Goal: Task Accomplishment & Management: Use online tool/utility

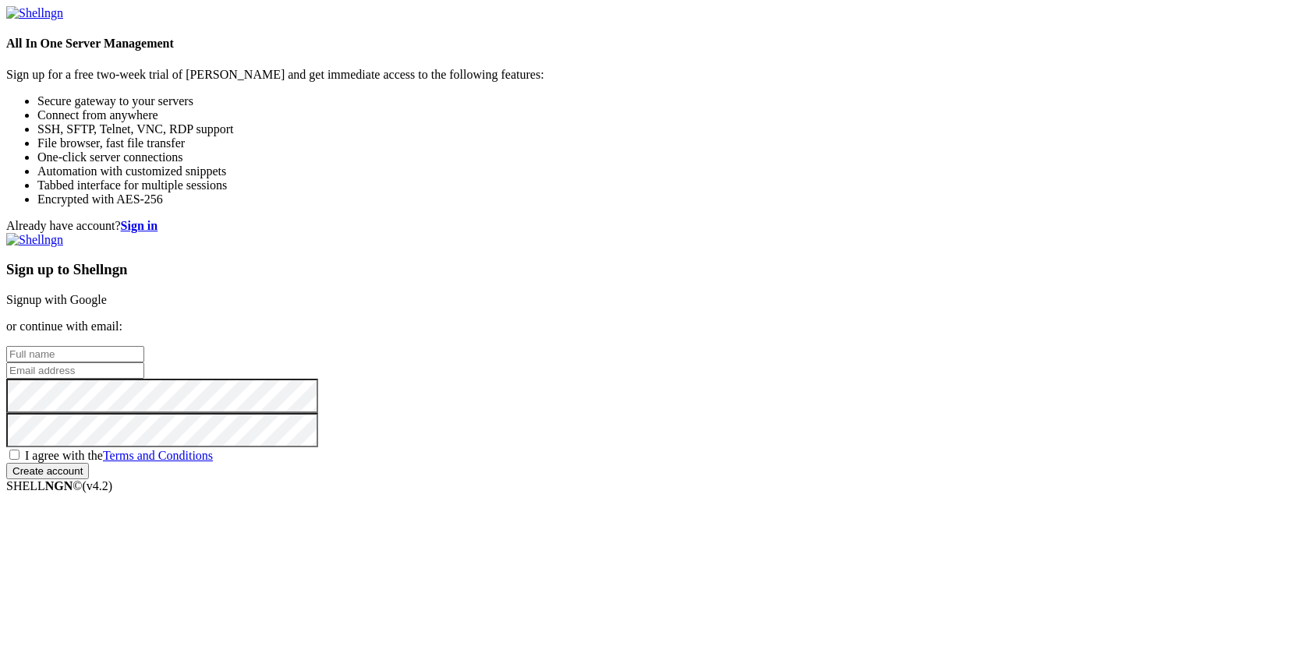
click at [107, 293] on link "Signup with Google" at bounding box center [56, 299] width 101 height 13
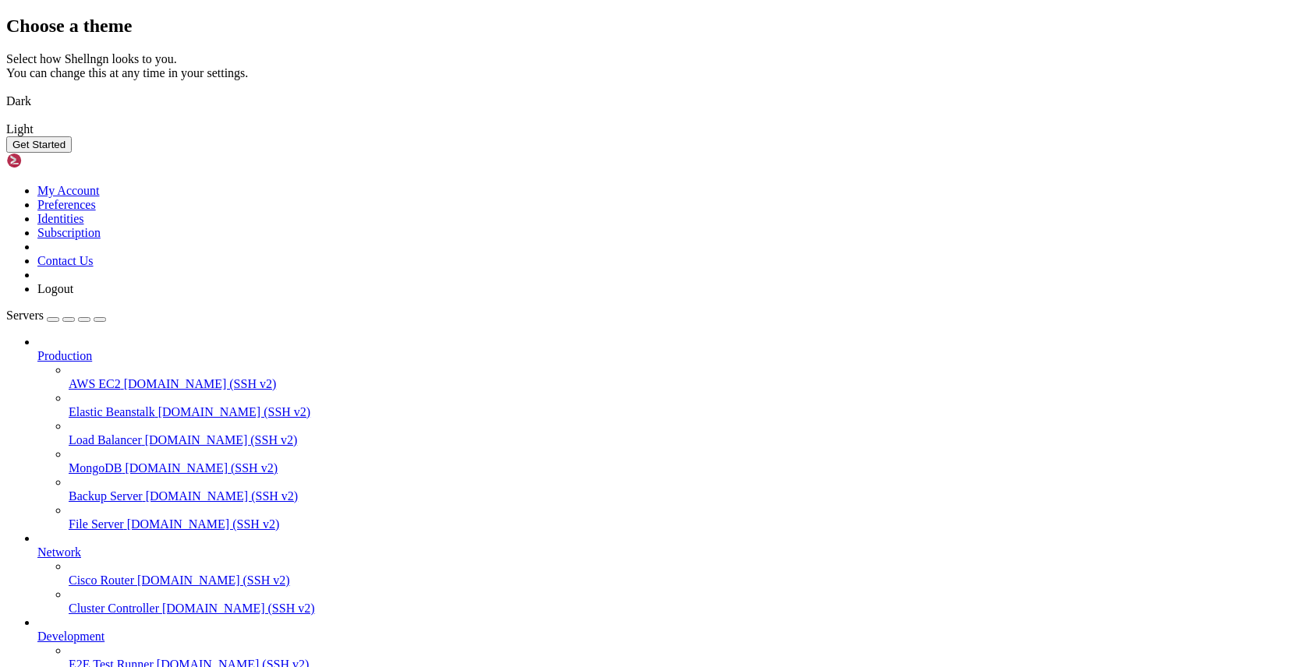
click at [72, 153] on button "Get Started" at bounding box center [38, 144] width 65 height 16
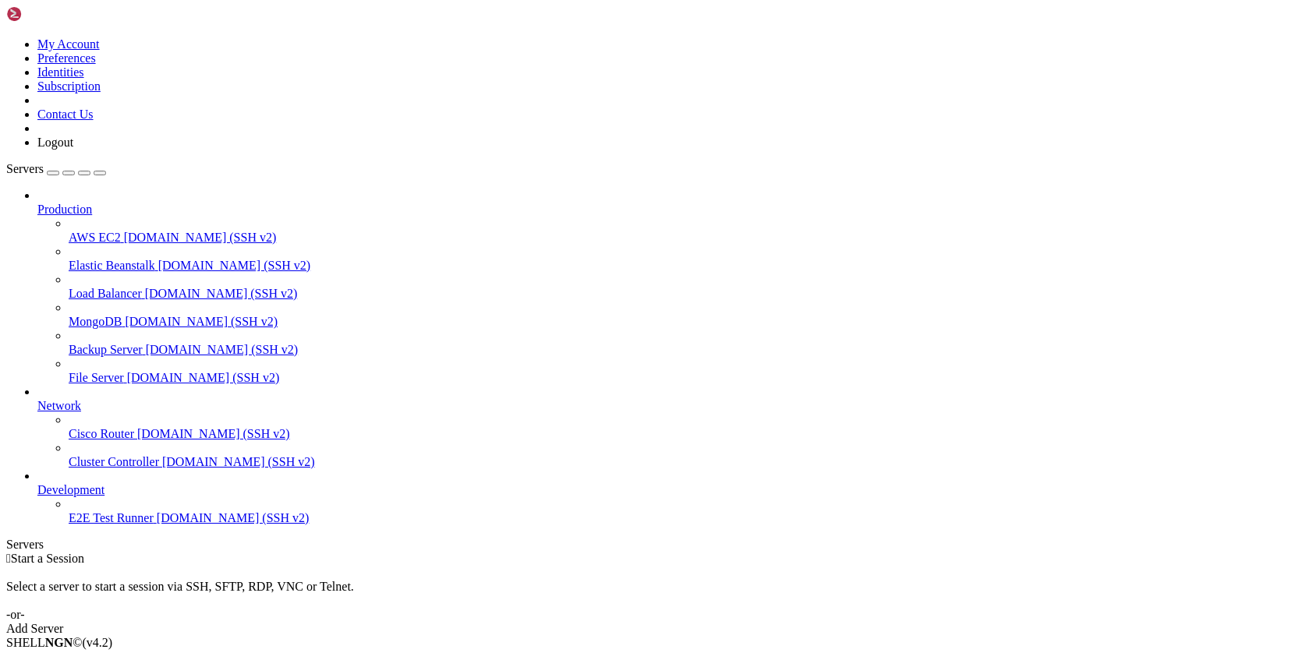
click at [760, 622] on div "Add Server" at bounding box center [654, 629] width 1297 height 14
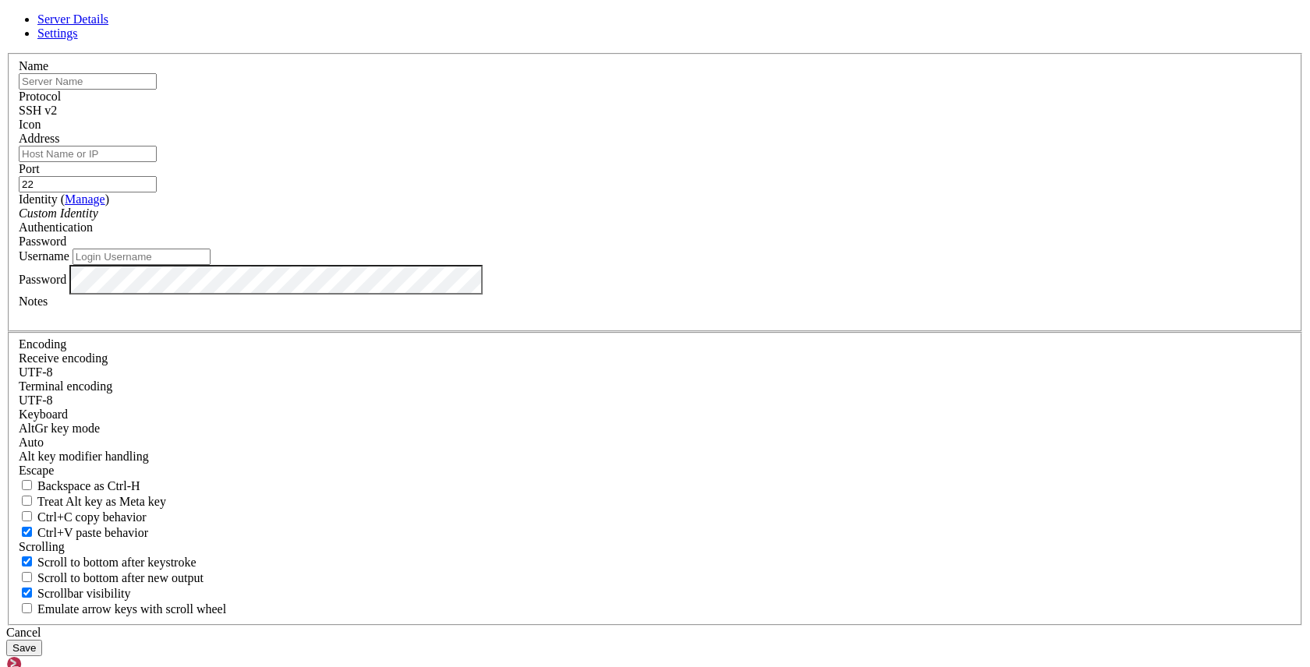
click at [157, 162] on input "Address" at bounding box center [88, 154] width 138 height 16
click at [157, 90] on input "text" at bounding box center [88, 81] width 138 height 16
paste input "[TECHNICAL_ID]"
type input "[TECHNICAL_ID]"
click at [157, 162] on input "Address" at bounding box center [88, 154] width 138 height 16
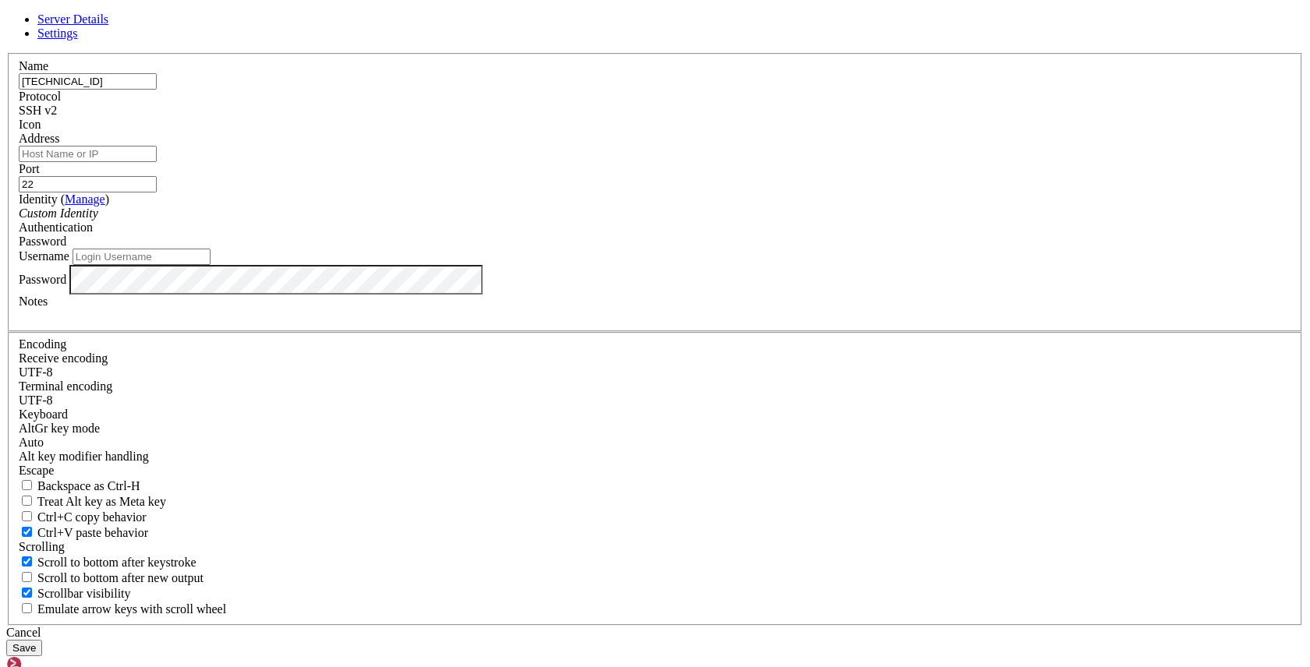
paste input "[TECHNICAL_ID]"
type input "[TECHNICAL_ID]"
click at [555, 221] on div "Custom Identity" at bounding box center [655, 214] width 1272 height 14
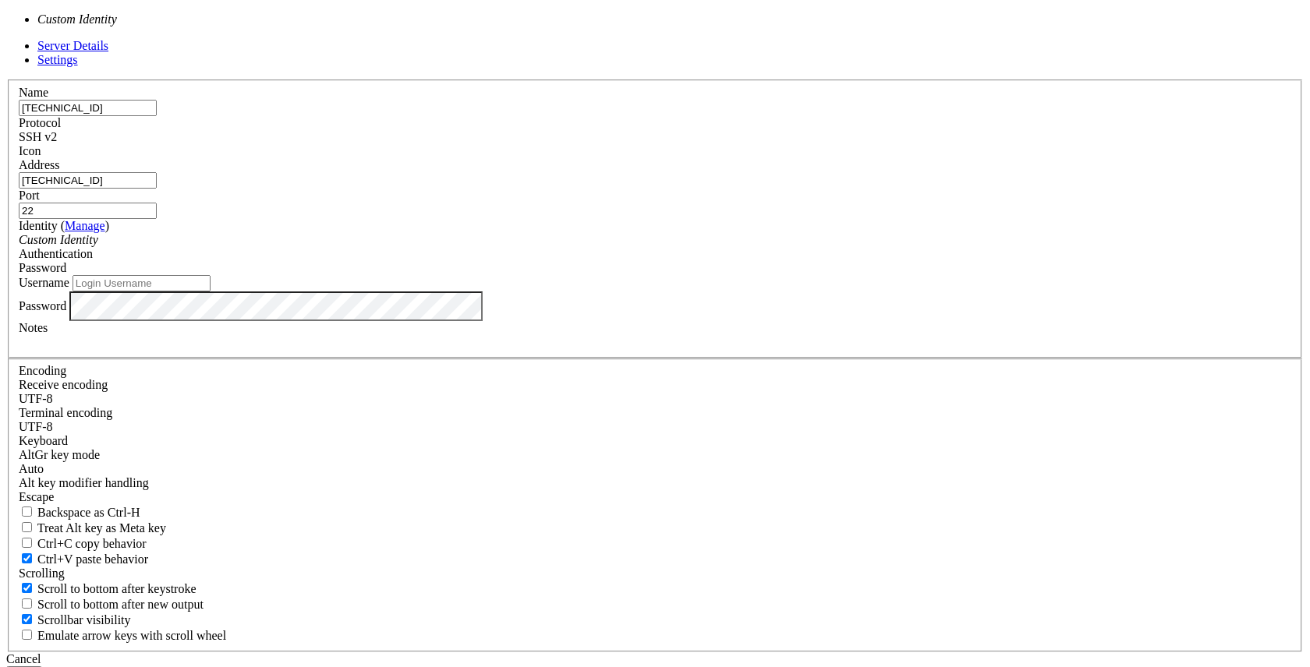
click at [555, 247] on div "Custom Identity" at bounding box center [655, 240] width 1272 height 14
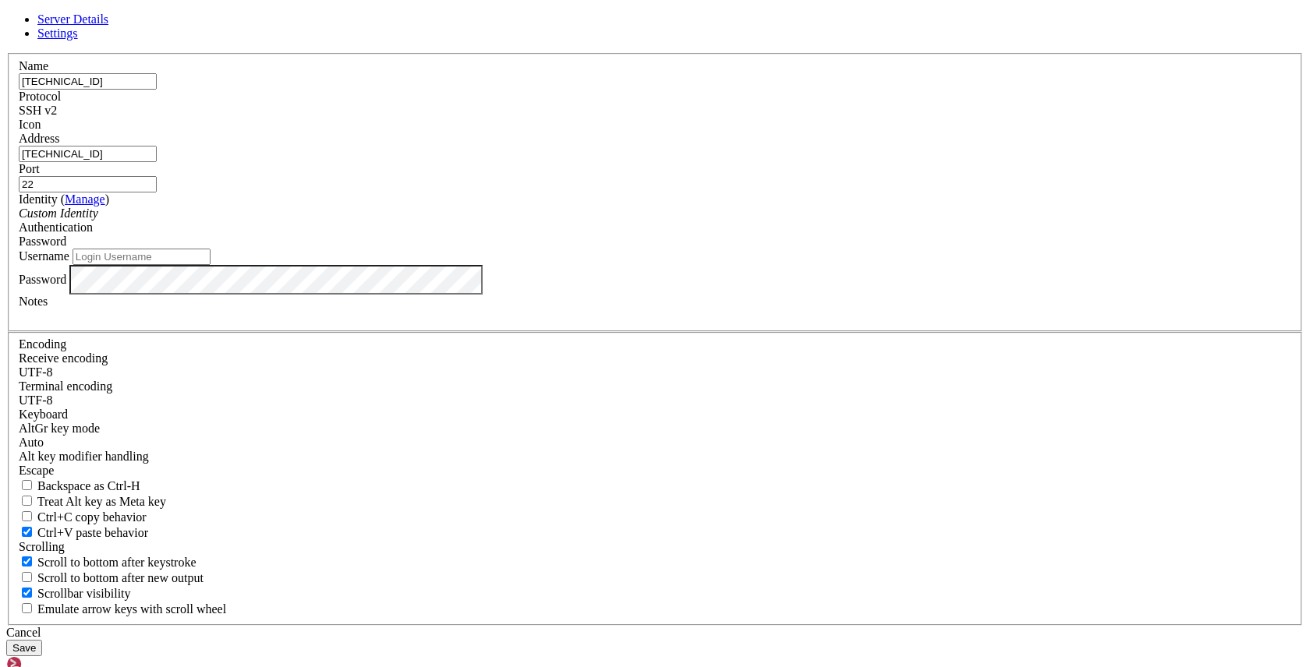
click at [66, 248] on span "Password" at bounding box center [43, 241] width 48 height 13
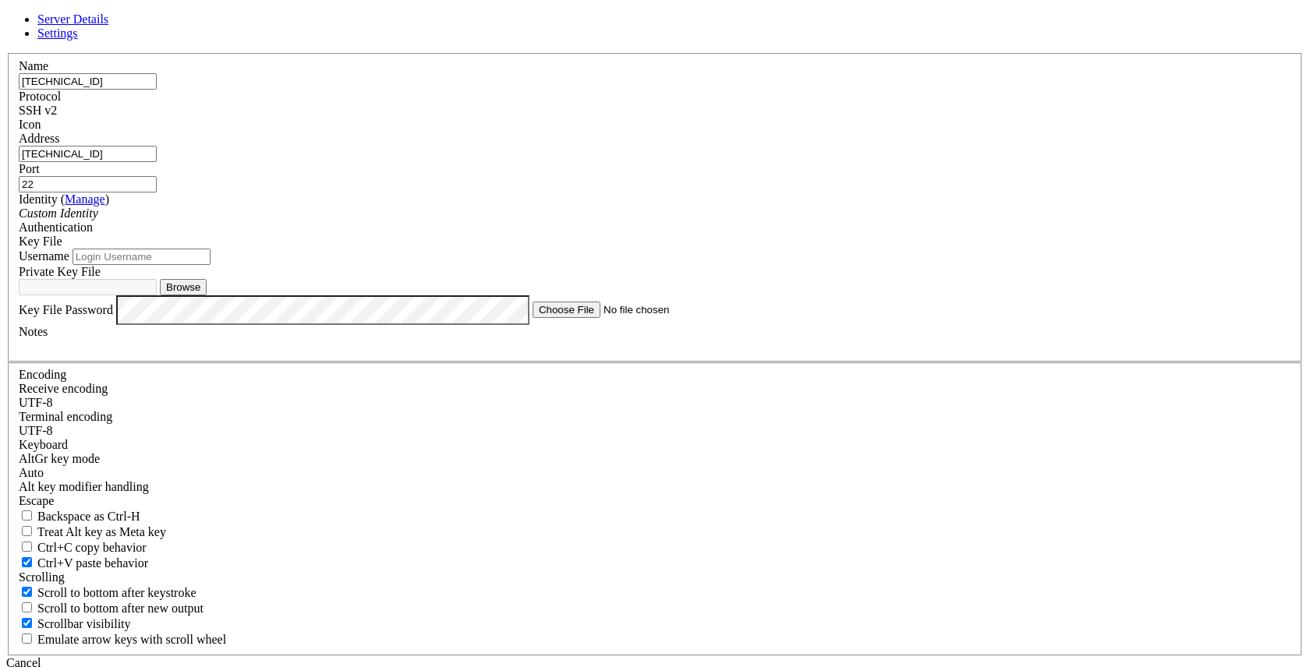
click at [210, 265] on input "Username" at bounding box center [141, 257] width 138 height 16
paste input "dressdeal24"
type input "dressdeal24"
click at [207, 295] on button "Browse" at bounding box center [183, 287] width 47 height 16
type input "id_rsa_dressdeal24"
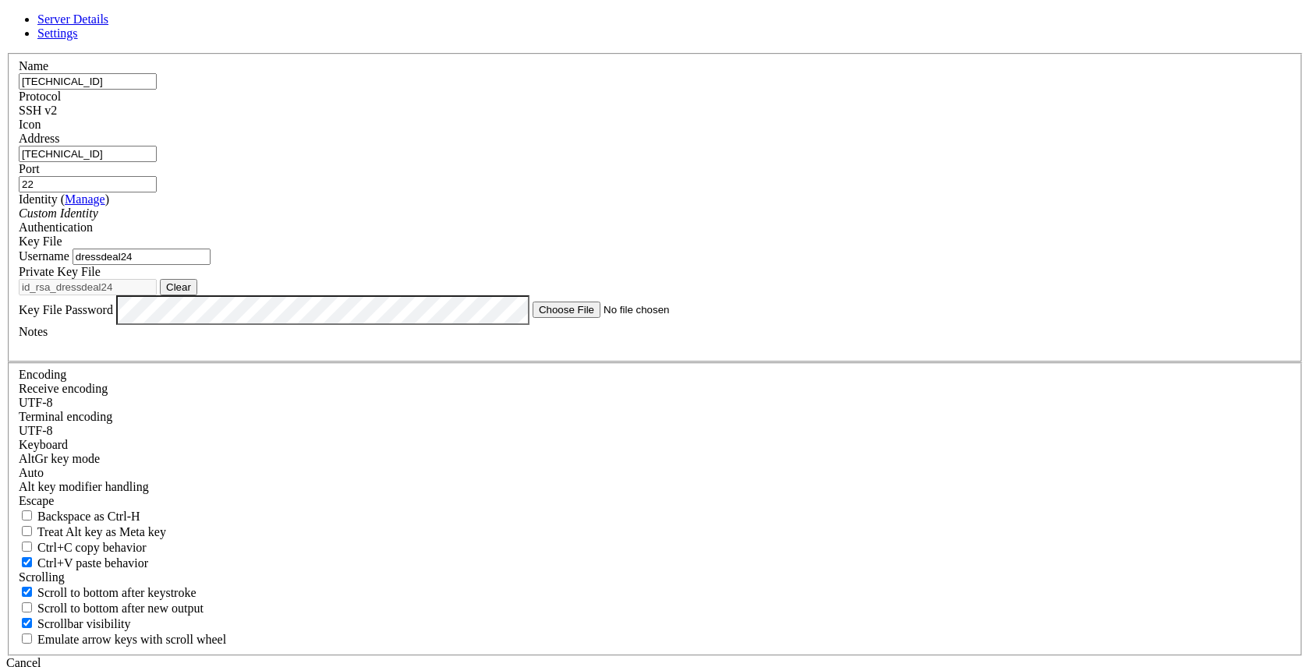
click at [42, 666] on button "Save" at bounding box center [24, 678] width 36 height 16
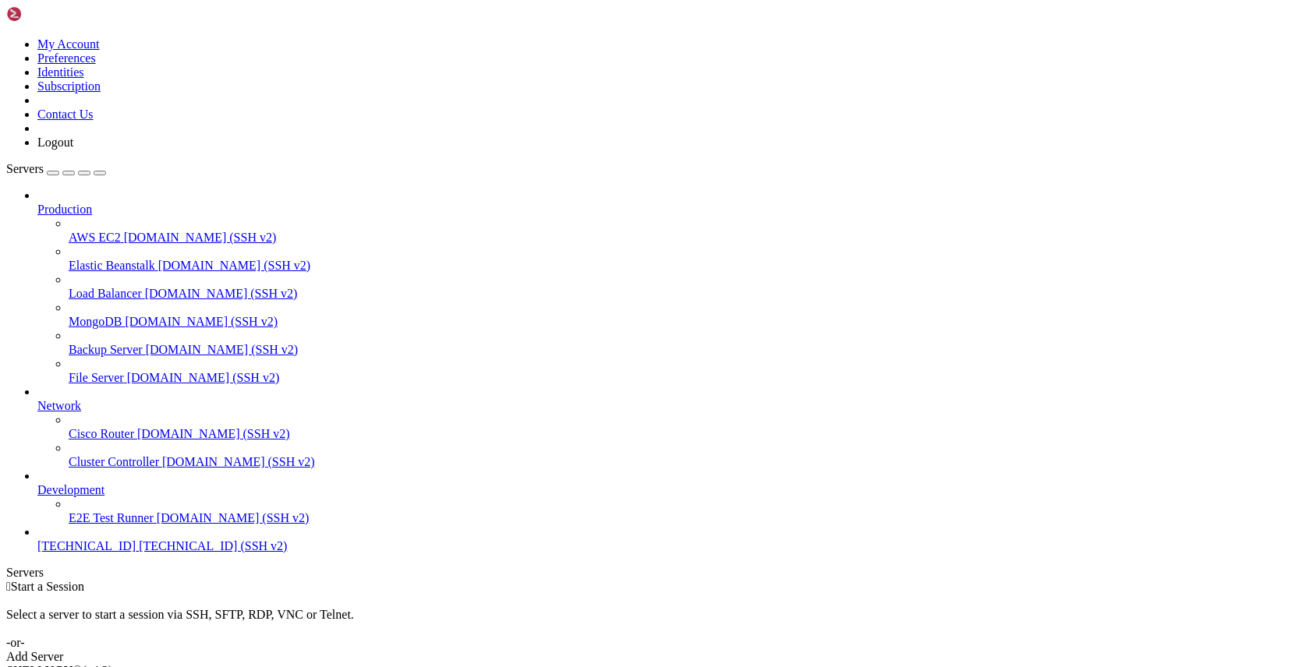
click at [94, 553] on span "[TECHNICAL_ID]" at bounding box center [86, 545] width 98 height 13
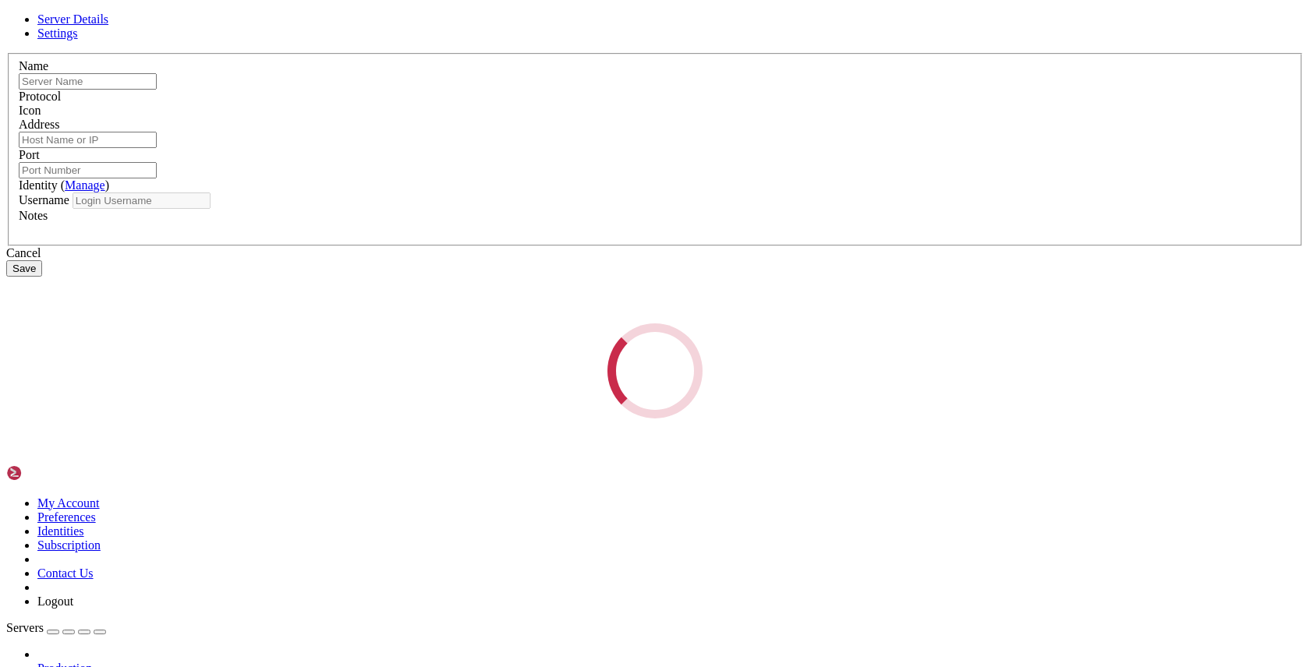
type input "[TECHNICAL_ID]"
type input "22"
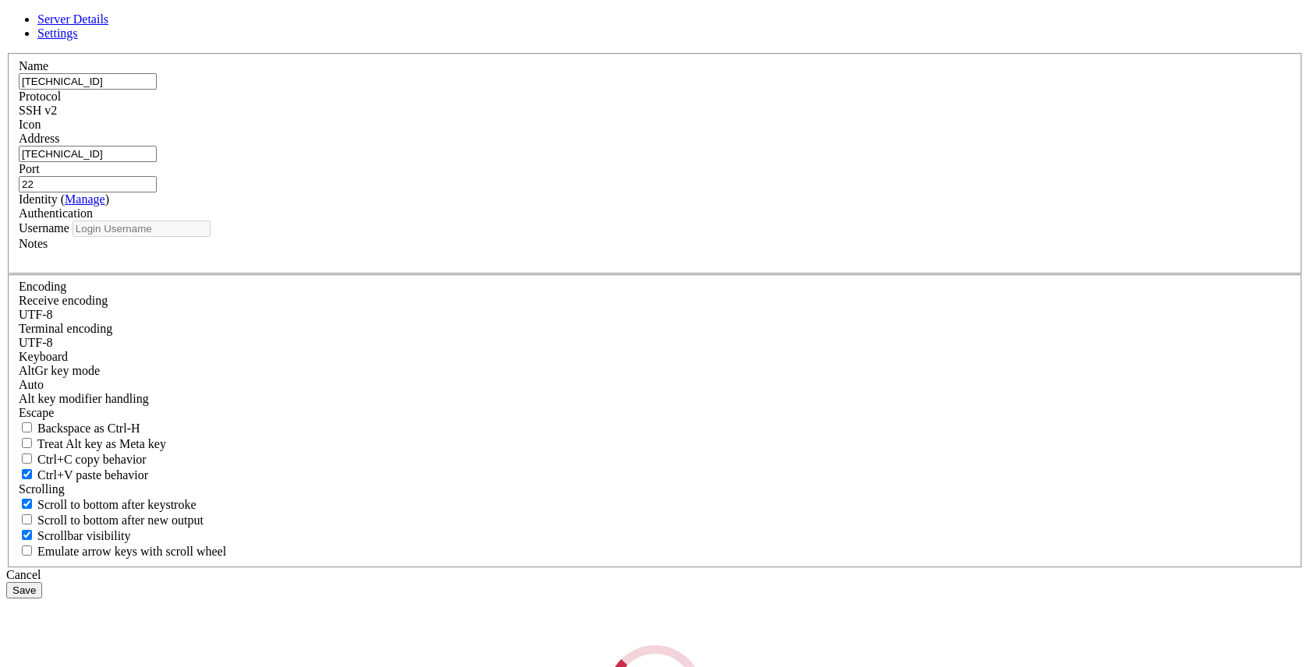
type input "dressdeal24"
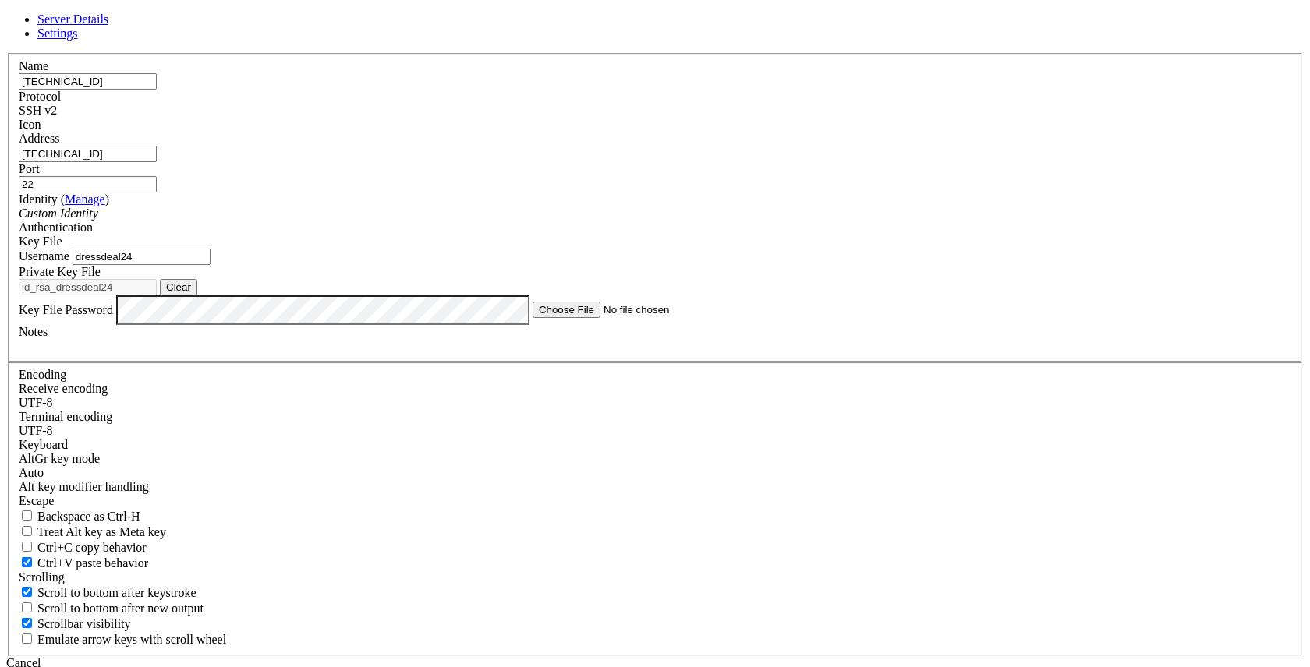
click at [197, 295] on button "Clear" at bounding box center [178, 287] width 37 height 16
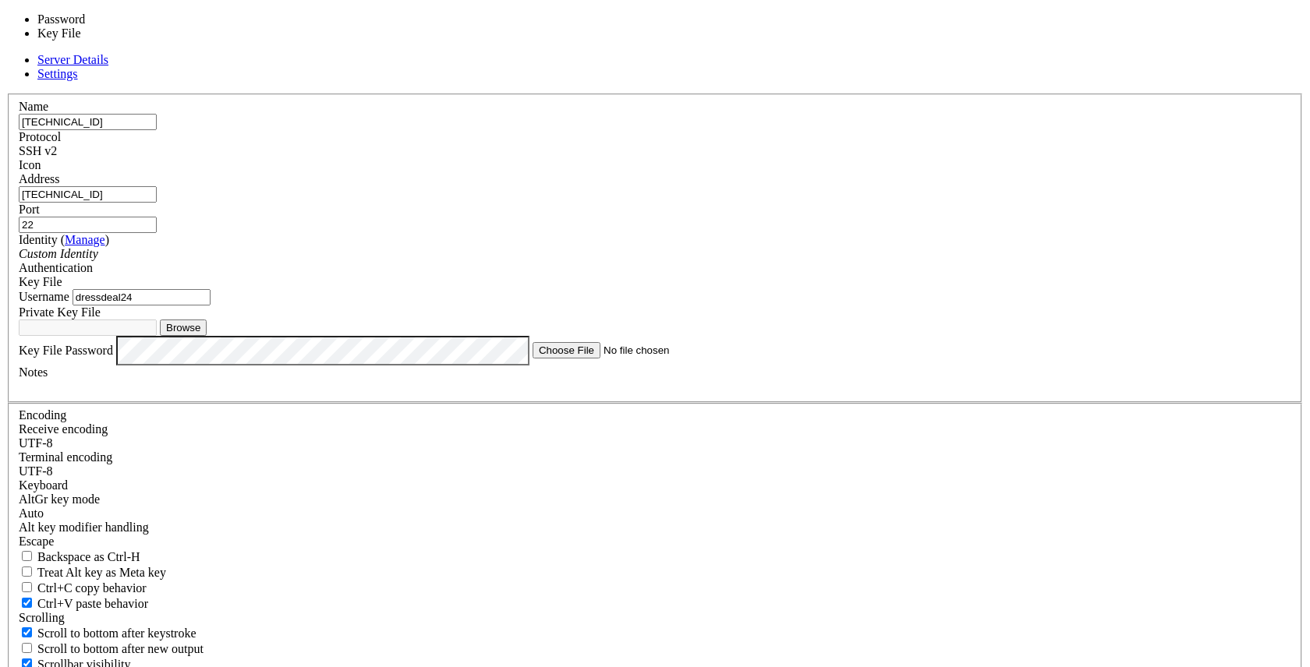
click at [785, 278] on div "Key File" at bounding box center [655, 282] width 1272 height 14
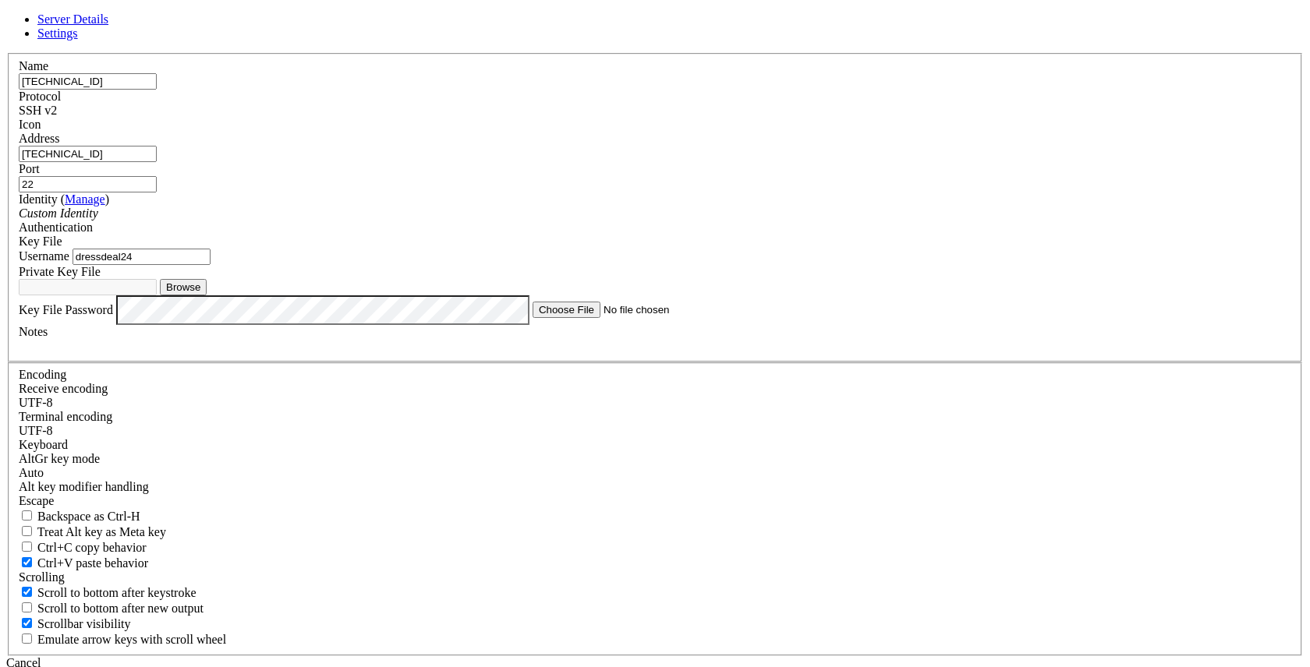
click at [207, 295] on button "Browse" at bounding box center [183, 287] width 47 height 16
type input "id_rsa.ppk"
click at [42, 666] on button "Save" at bounding box center [24, 678] width 36 height 16
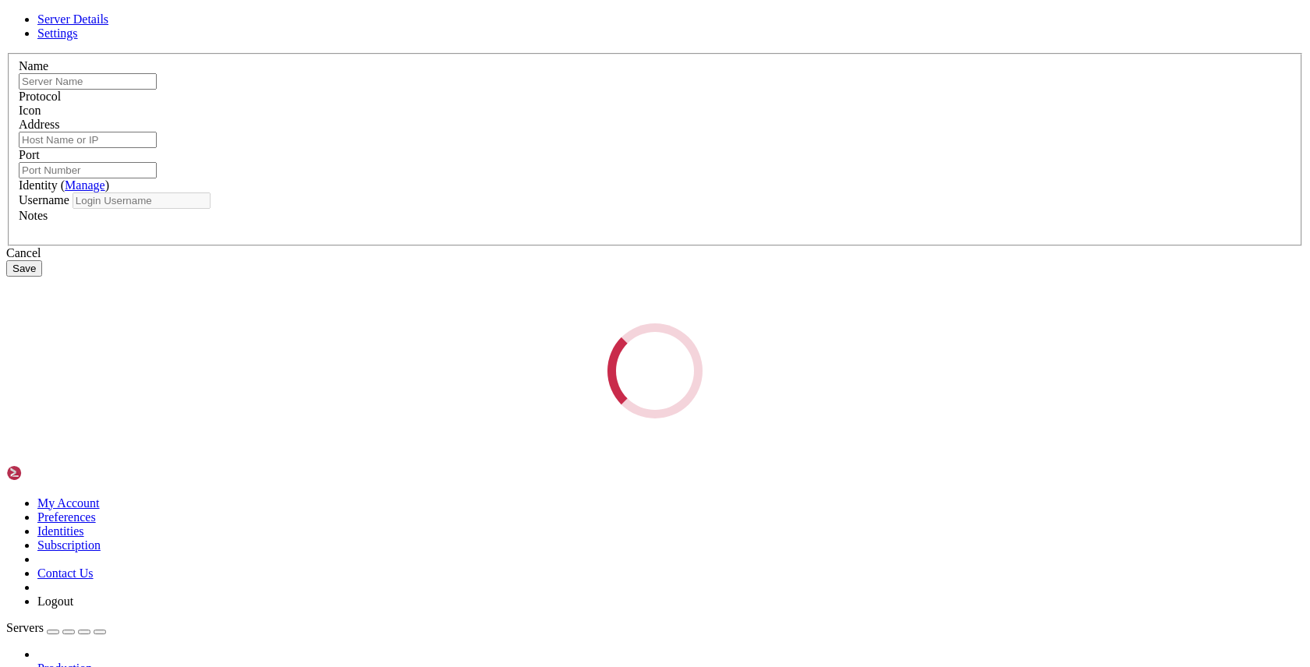
type input "[TECHNICAL_ID]"
type input "22"
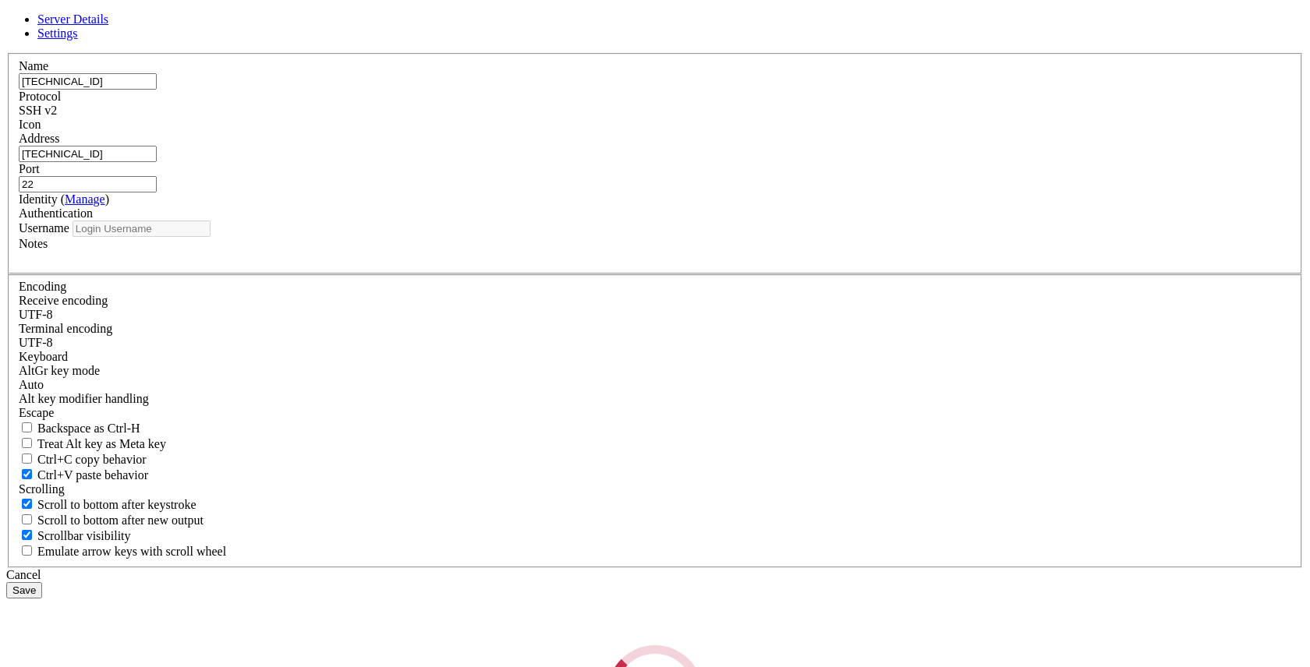
type input "dressdeal24"
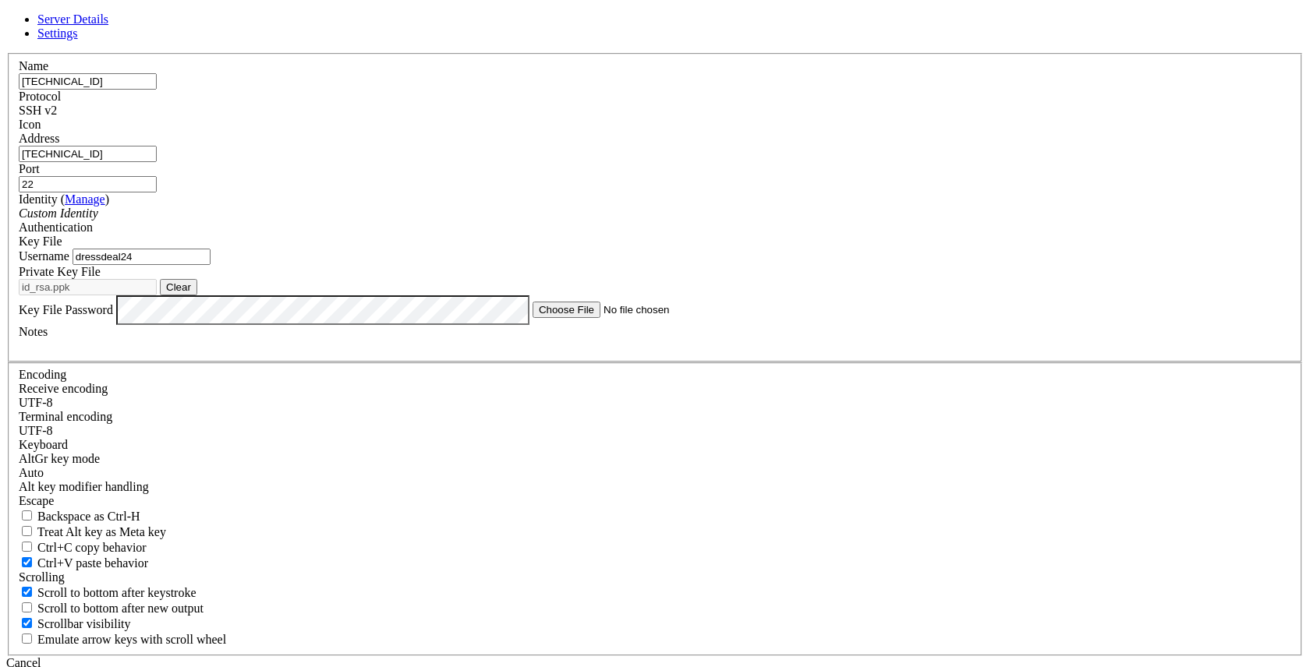
click at [752, 118] on div "SSH v2" at bounding box center [655, 111] width 1272 height 14
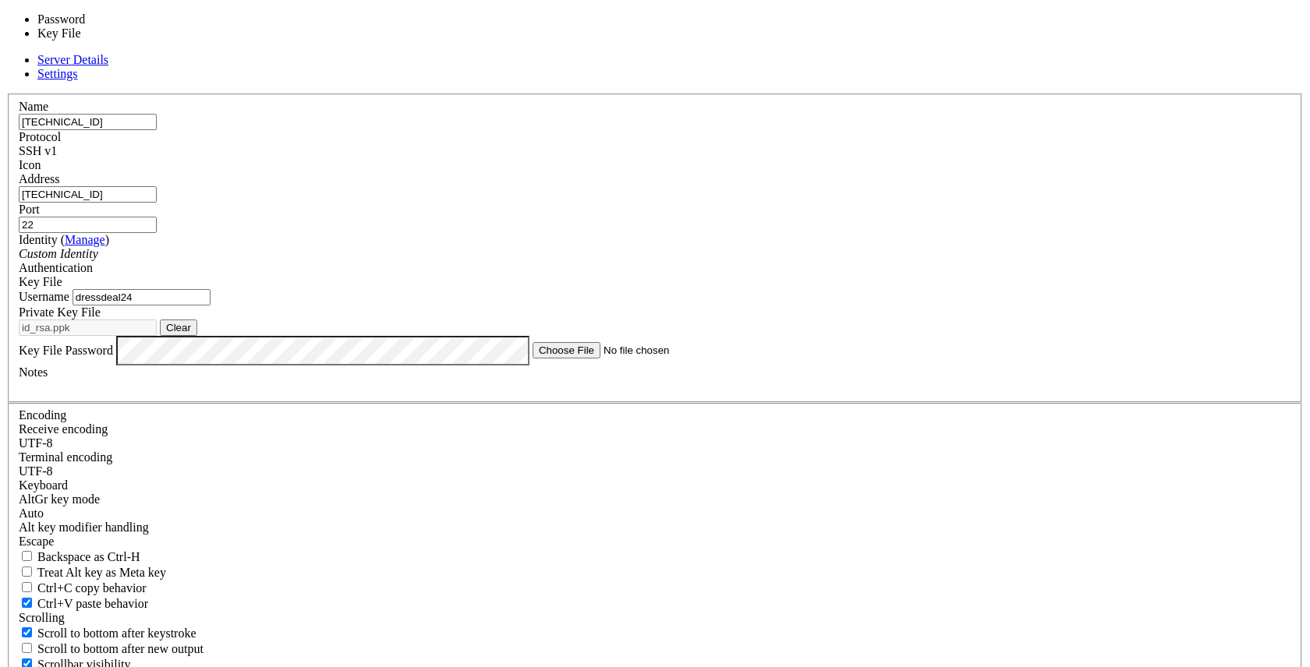
click at [745, 276] on div "Key File" at bounding box center [655, 282] width 1272 height 14
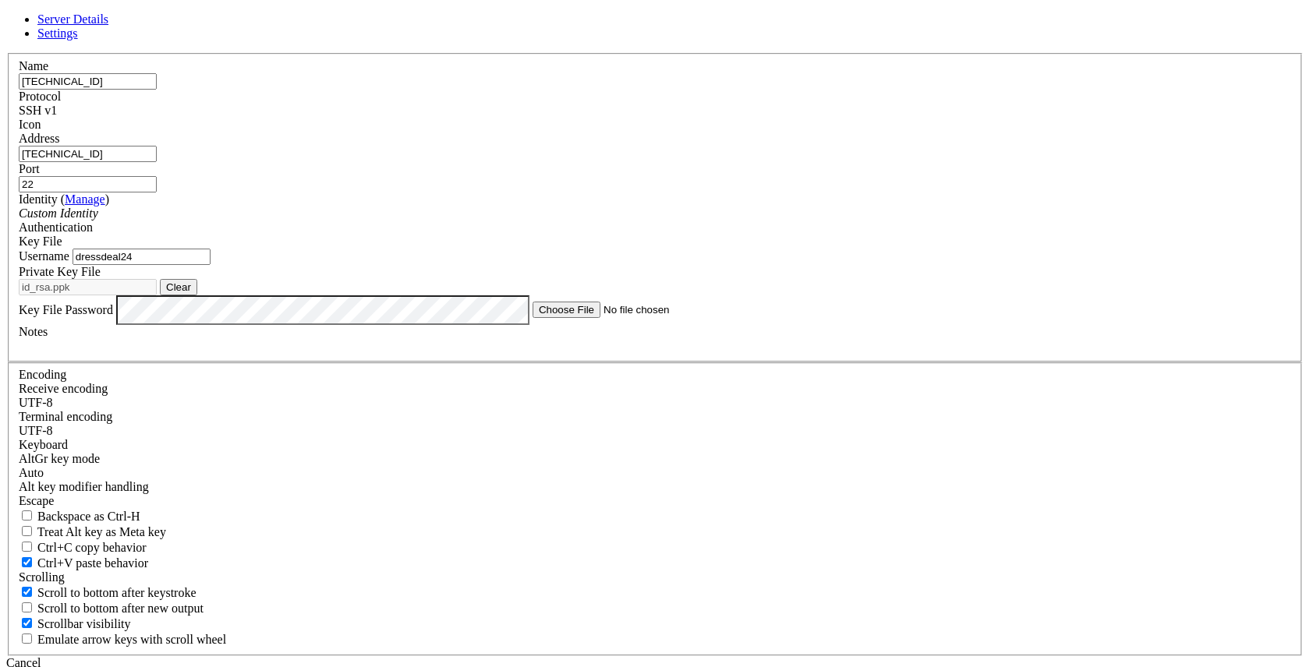
click at [197, 295] on button "Clear" at bounding box center [178, 287] width 37 height 16
click at [207, 295] on button "Browse" at bounding box center [183, 287] width 47 height 16
type input "id_rsa.pem"
click at [42, 666] on button "Save" at bounding box center [24, 678] width 36 height 16
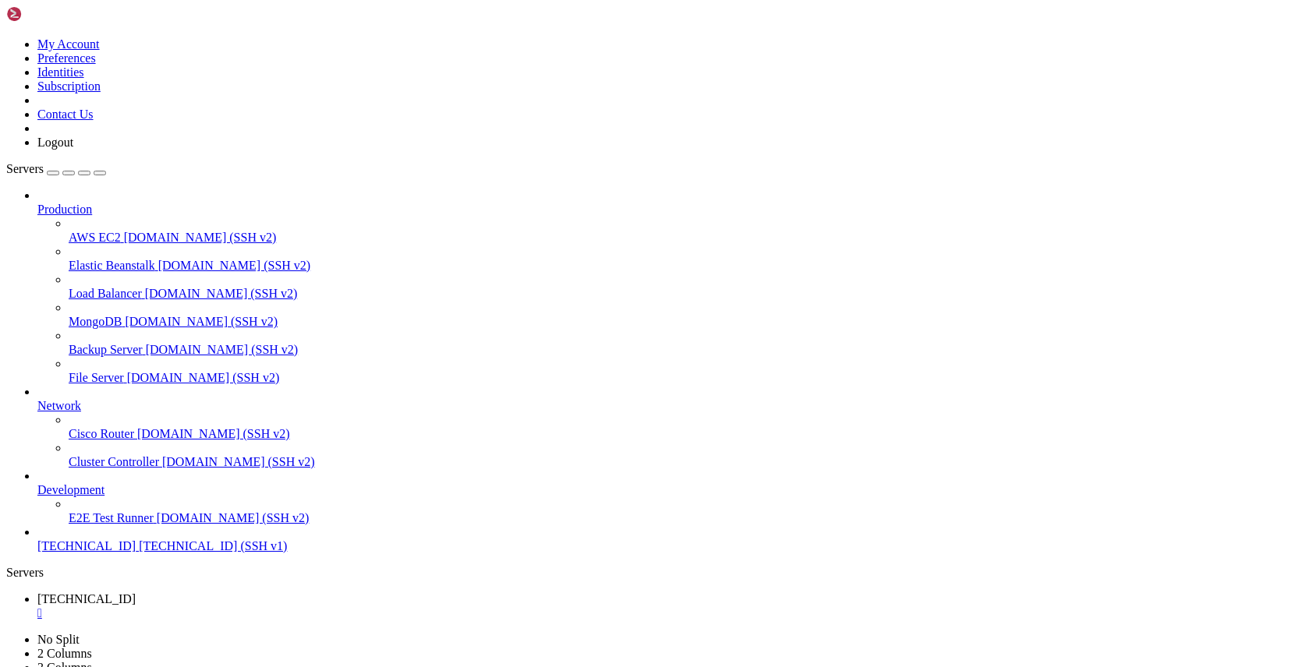
click at [403, 635] on div "" at bounding box center [670, 642] width 1266 height 14
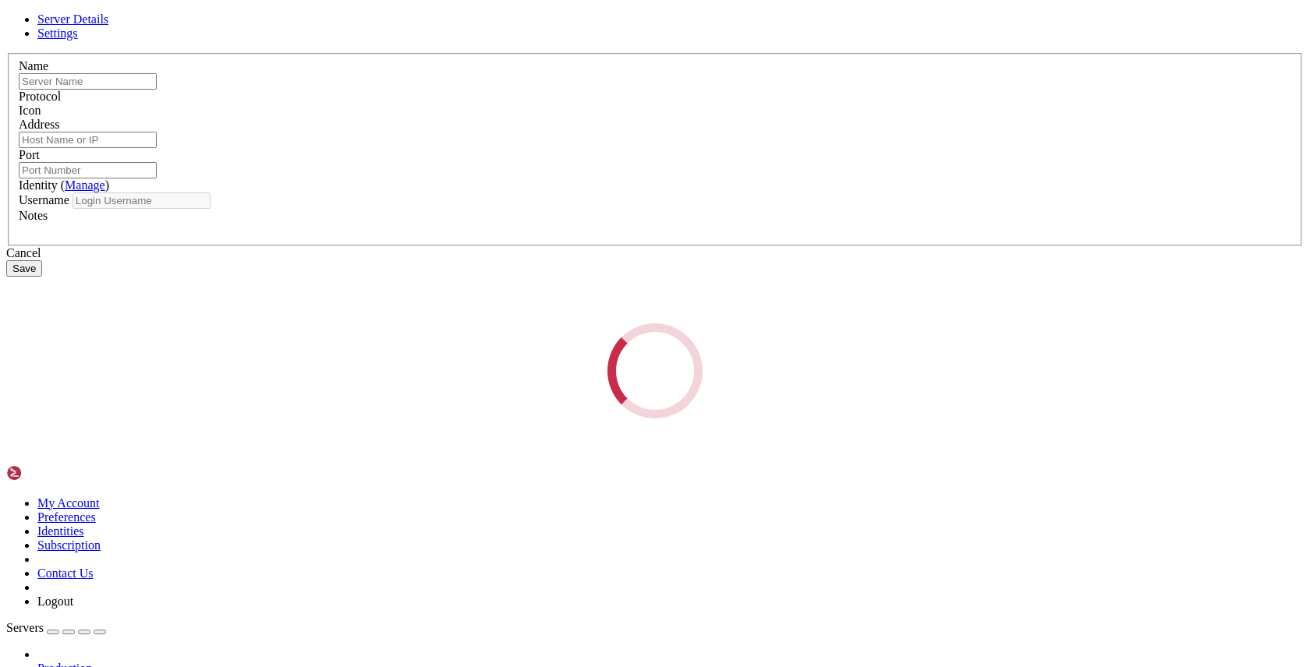
type input "[TECHNICAL_ID]"
type input "22"
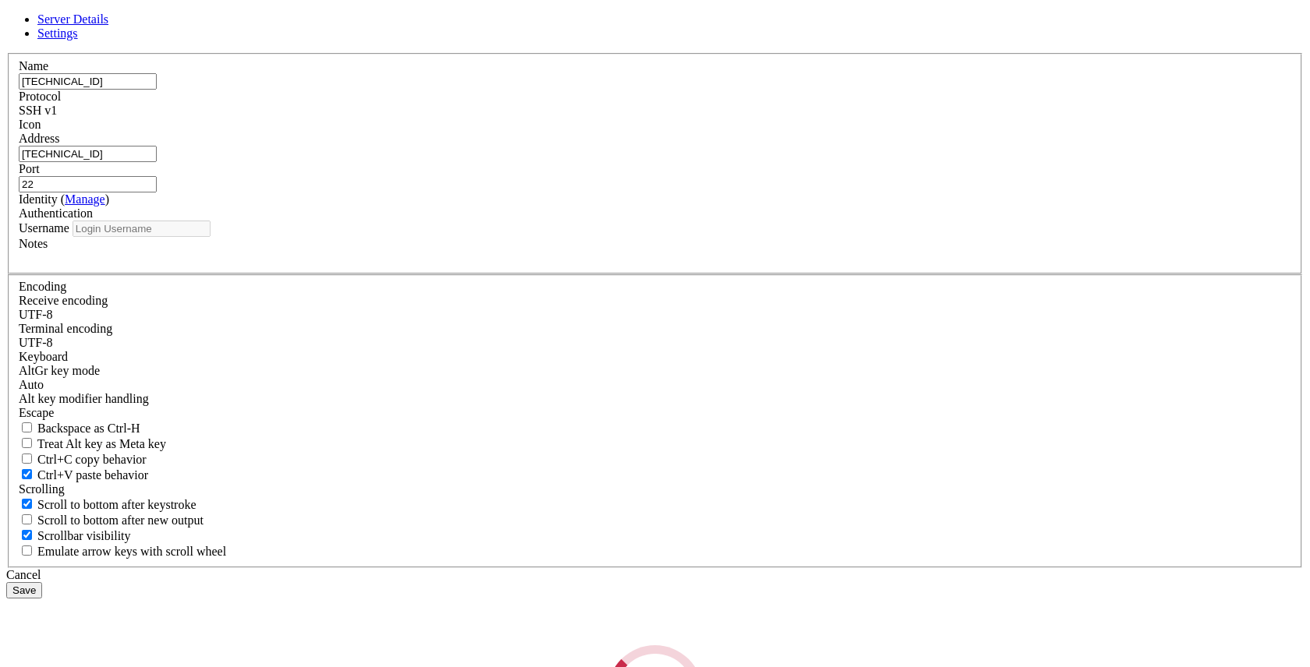
type input "dressdeal24"
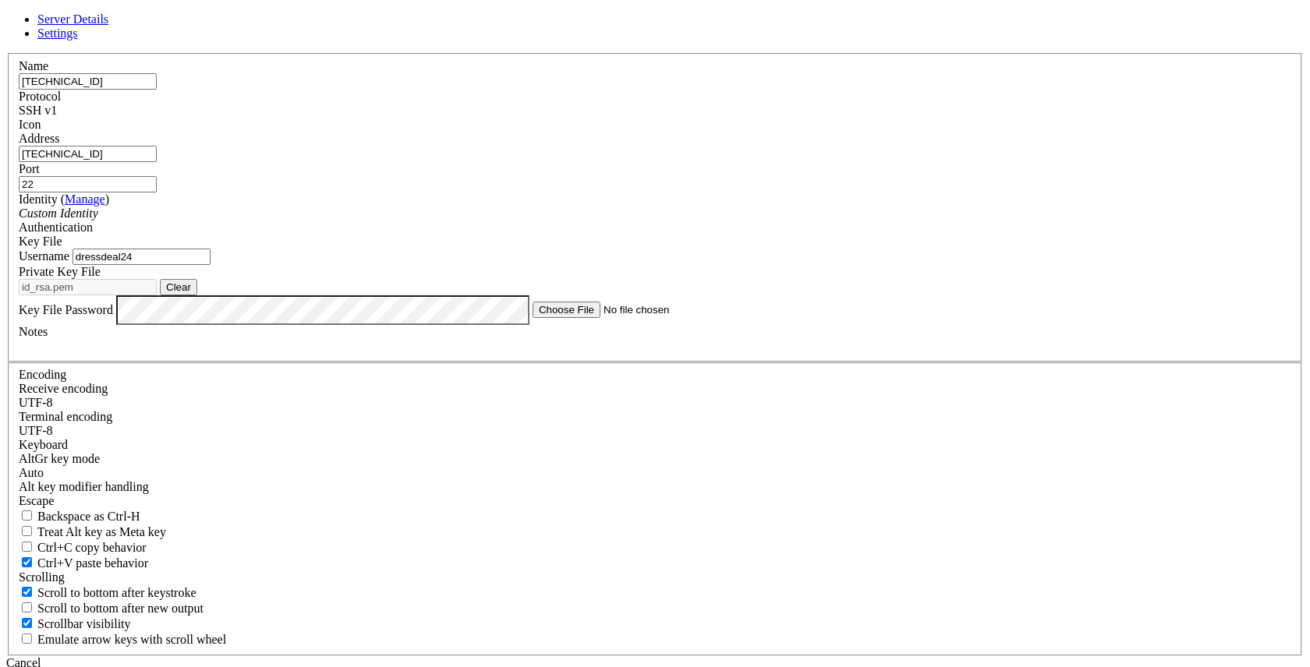
click at [157, 90] on input "[TECHNICAL_ID]" at bounding box center [88, 81] width 138 height 16
click at [157, 162] on input "[TECHNICAL_ID]" at bounding box center [88, 154] width 138 height 16
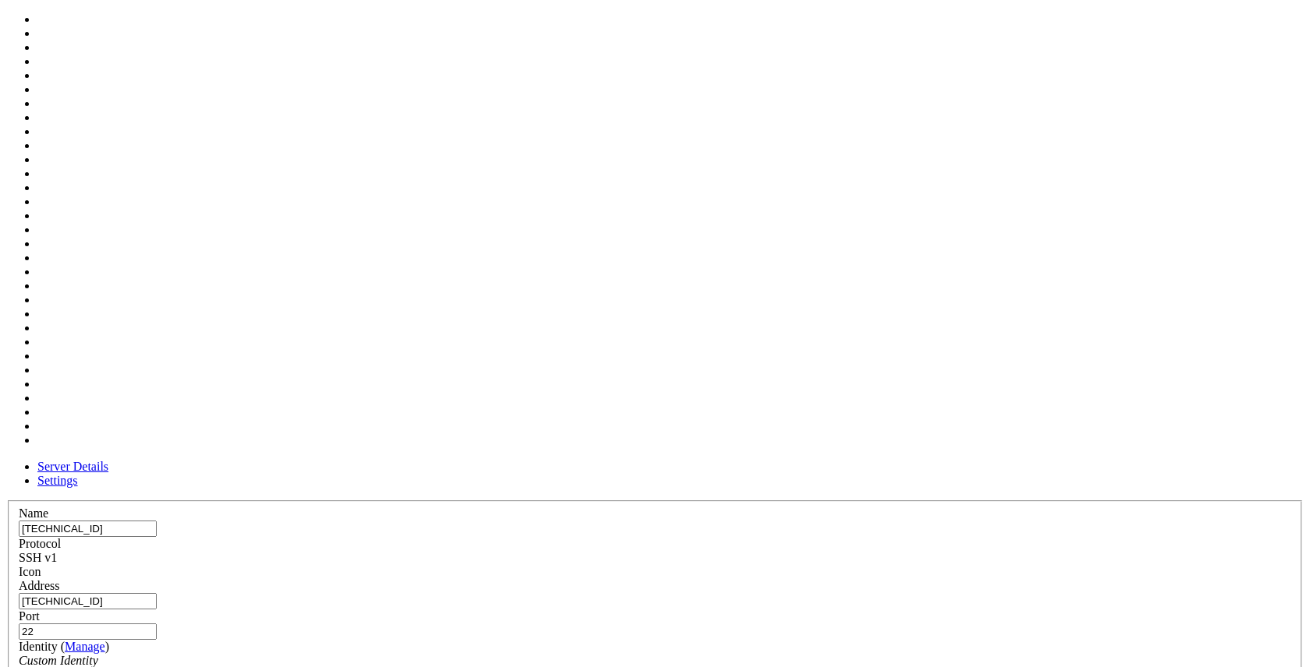
click at [837, 579] on div at bounding box center [655, 579] width 1272 height 0
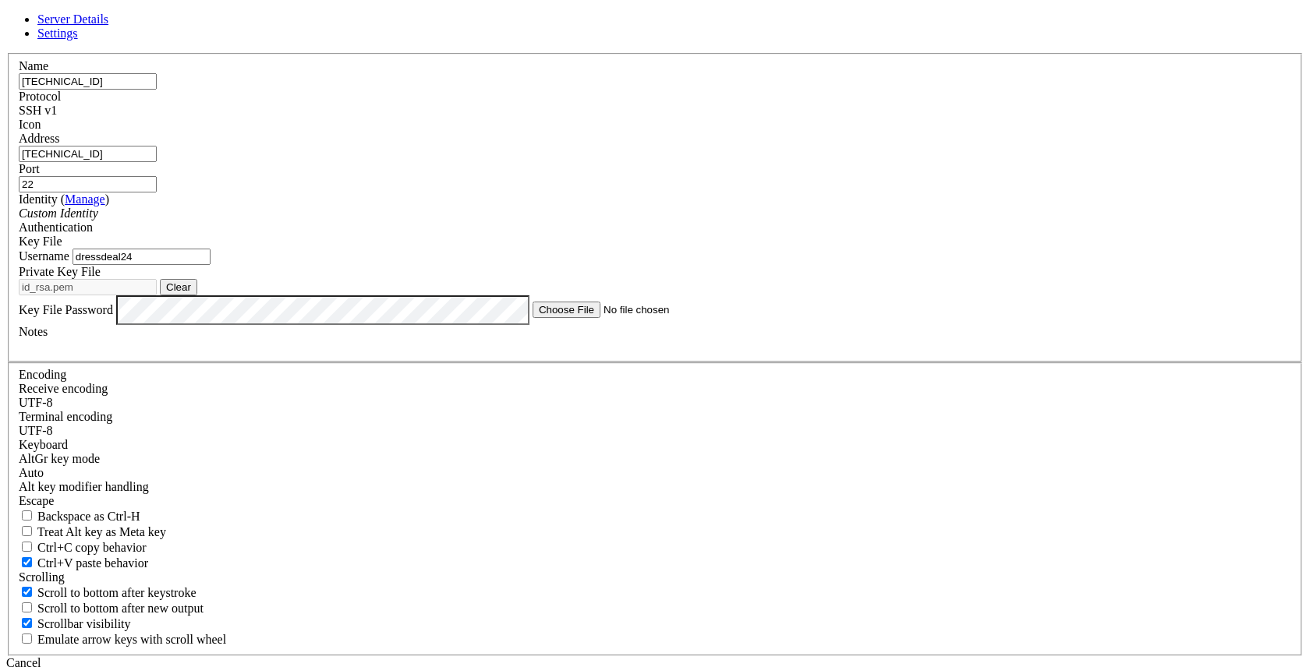
click at [777, 118] on div "SSH v1" at bounding box center [655, 111] width 1272 height 14
click at [197, 295] on button "Clear" at bounding box center [178, 287] width 37 height 16
click at [207, 295] on button "Browse" at bounding box center [183, 287] width 47 height 16
type input "id_rsa.ppk"
click at [488, 353] on div at bounding box center [655, 346] width 1272 height 14
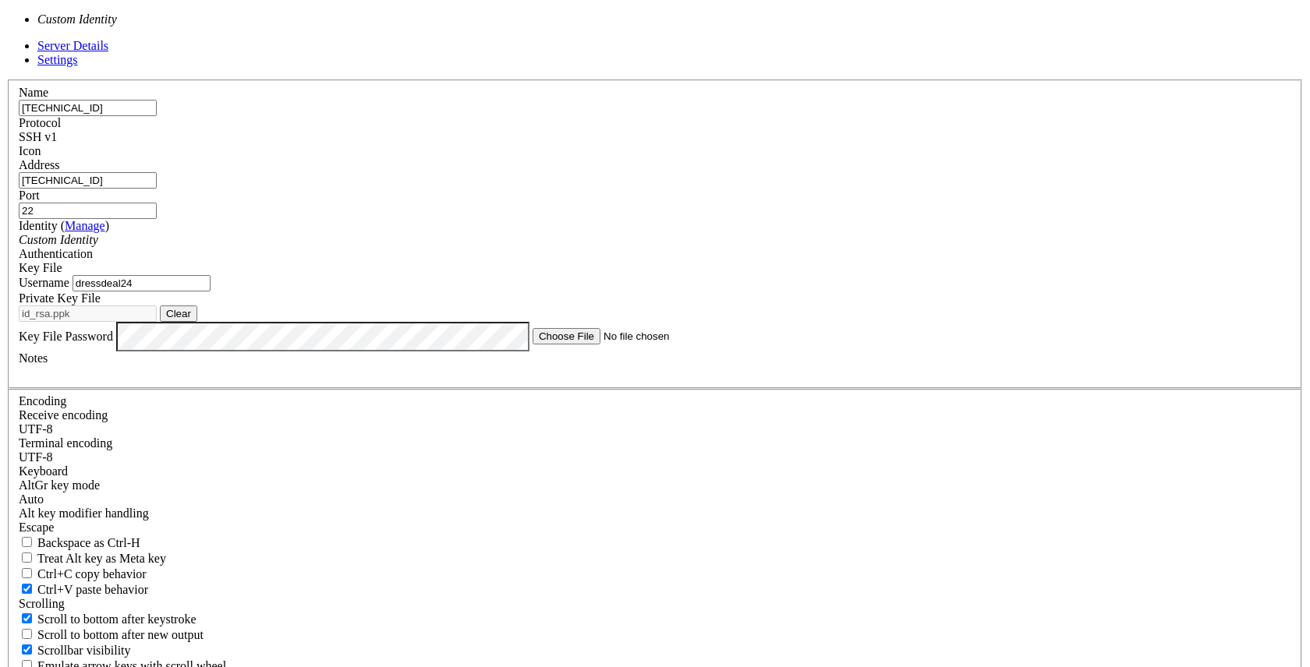
click at [529, 247] on div "Custom Identity" at bounding box center [655, 240] width 1272 height 14
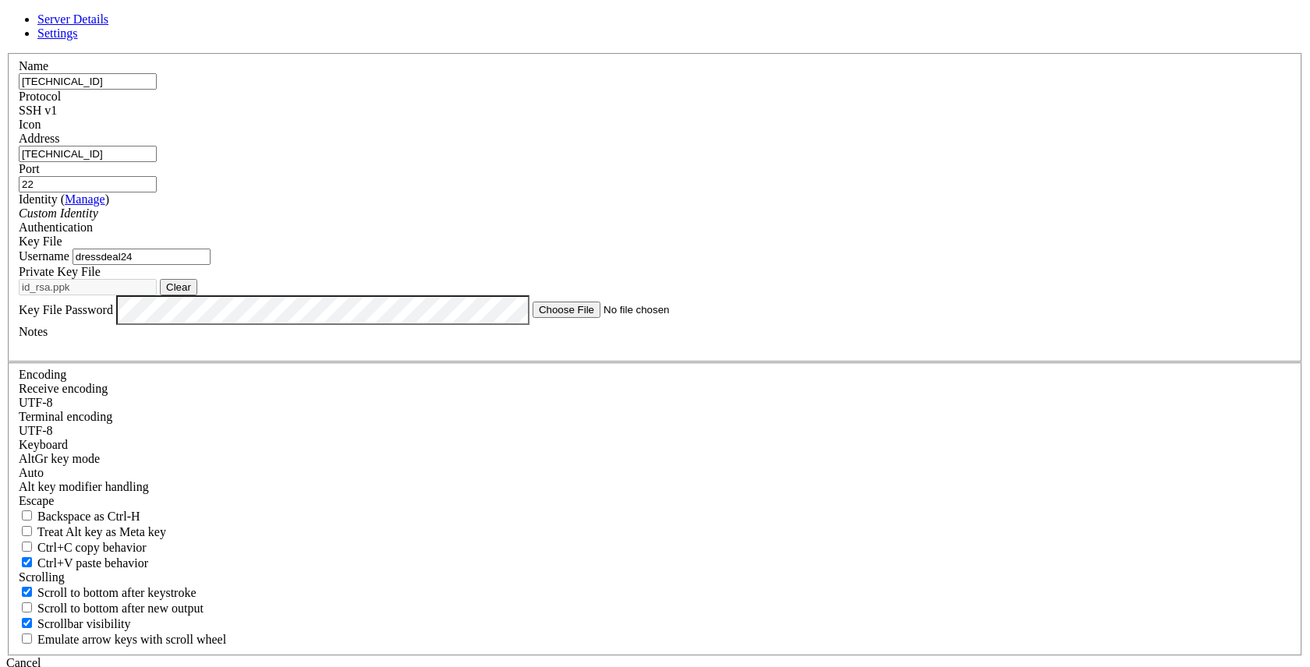
click at [42, 666] on button "Save" at bounding box center [24, 678] width 36 height 16
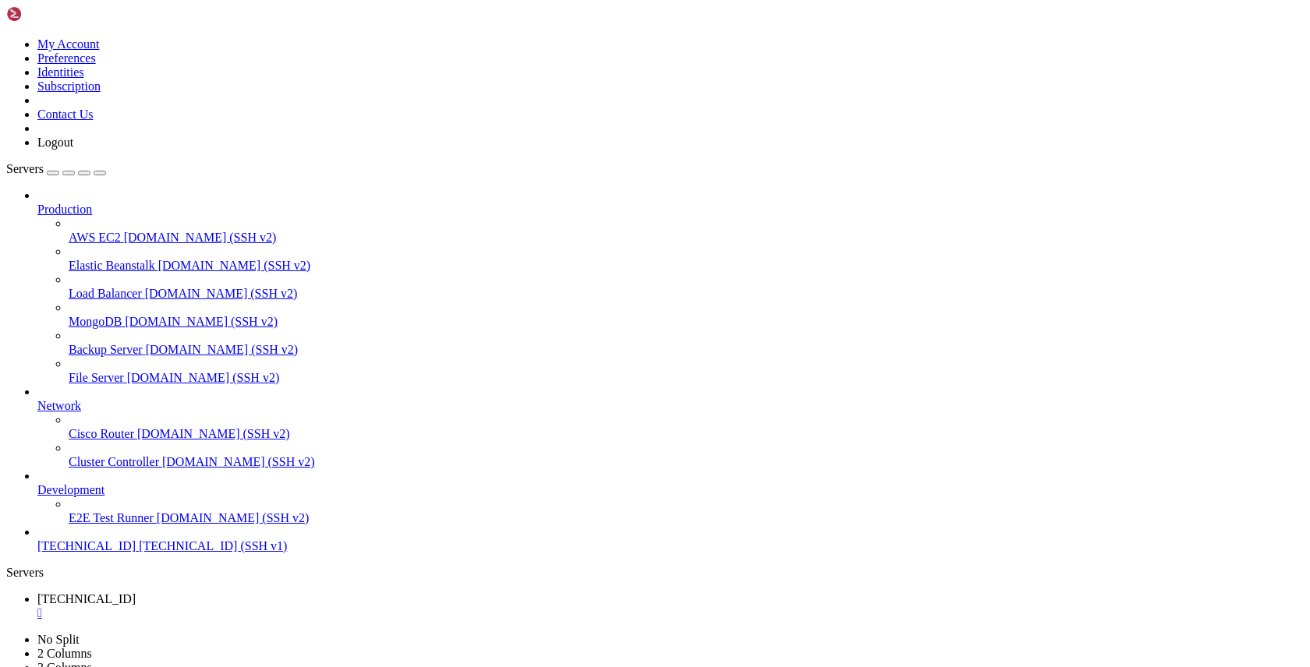
click at [136, 553] on span "[TECHNICAL_ID]" at bounding box center [86, 545] width 98 height 13
drag, startPoint x: 703, startPoint y: 283, endPoint x: 827, endPoint y: 283, distance: 123.9
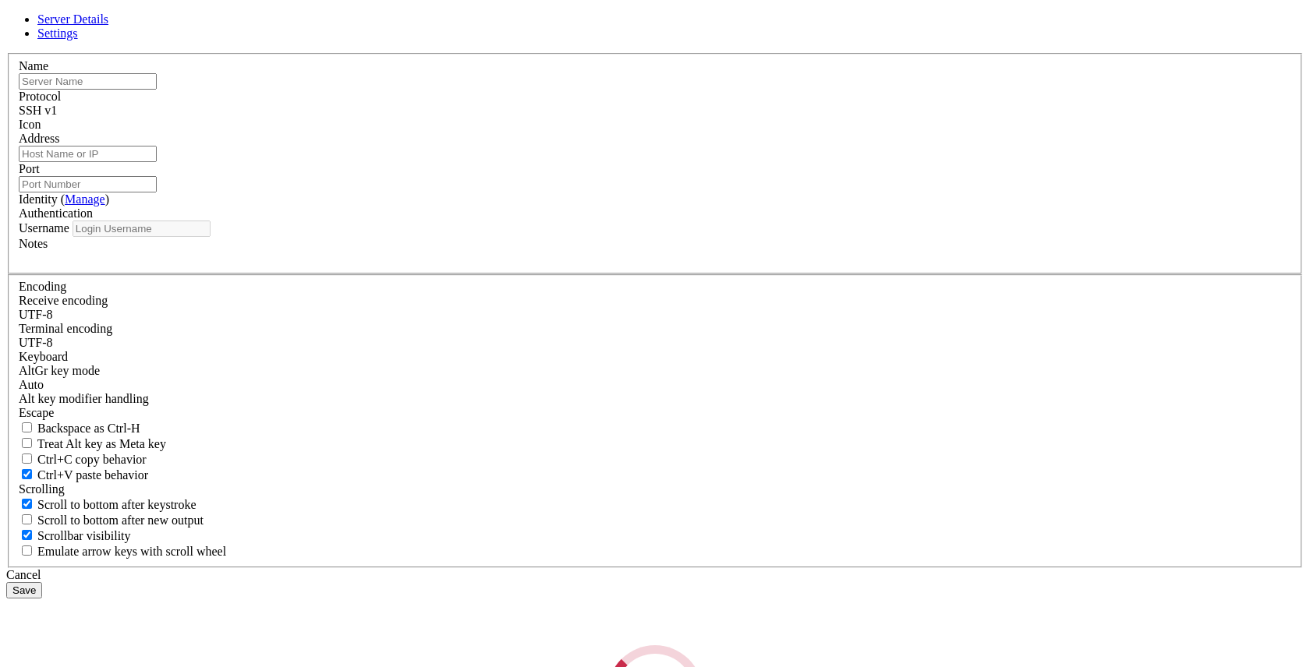
type input "[TECHNICAL_ID]"
type input "22"
type input "dressdeal24"
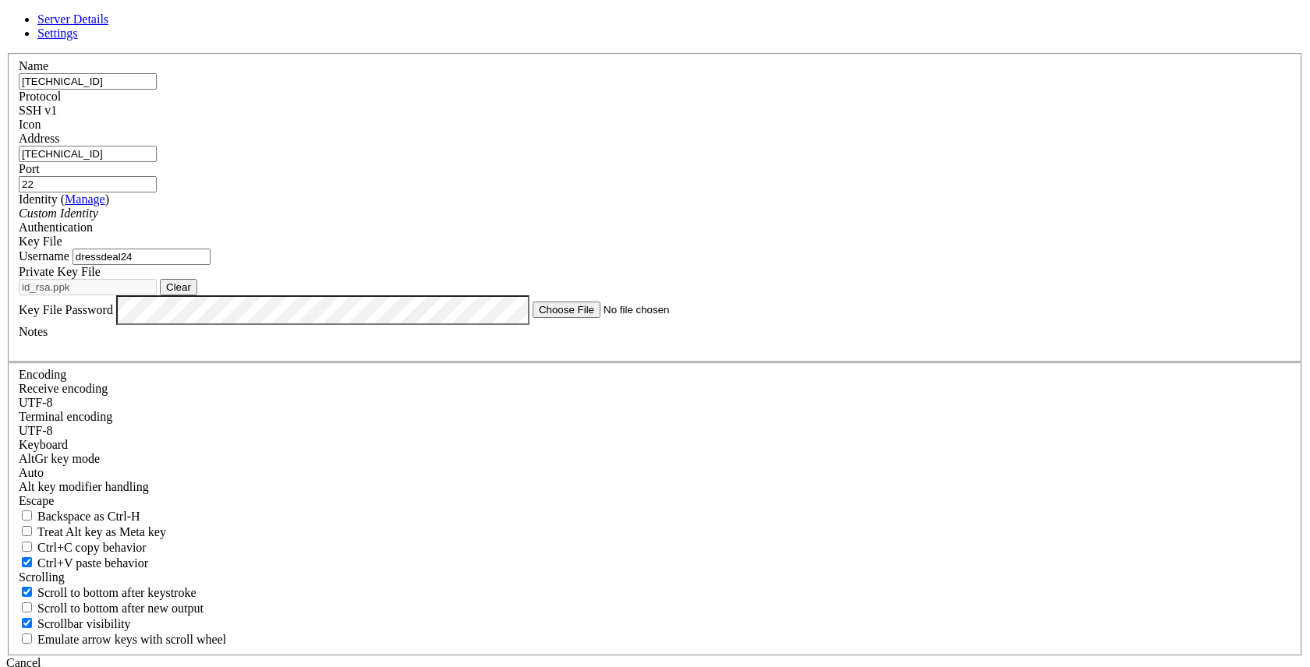
drag, startPoint x: 748, startPoint y: 216, endPoint x: 665, endPoint y: 215, distance: 82.6
click at [157, 193] on input "22" at bounding box center [88, 184] width 138 height 16
paste input "22"
type input "2222"
click at [42, 666] on button "Save" at bounding box center [24, 678] width 36 height 16
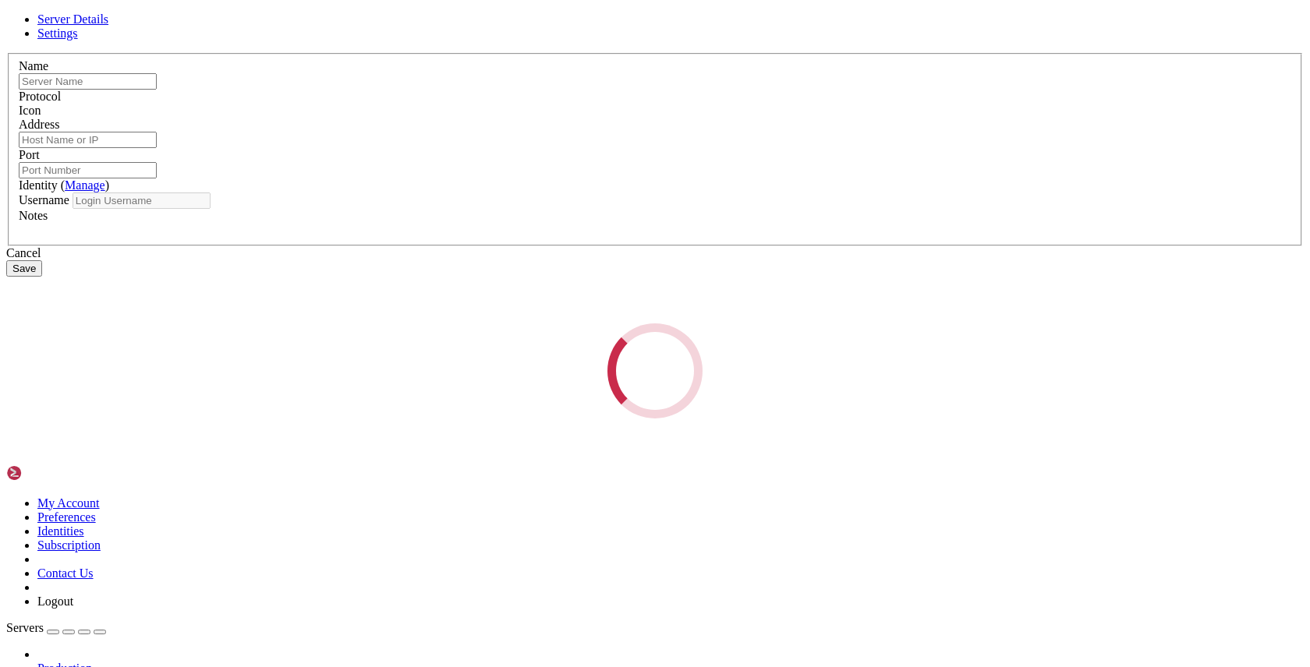
type input "[TECHNICAL_ID]"
type input "2222"
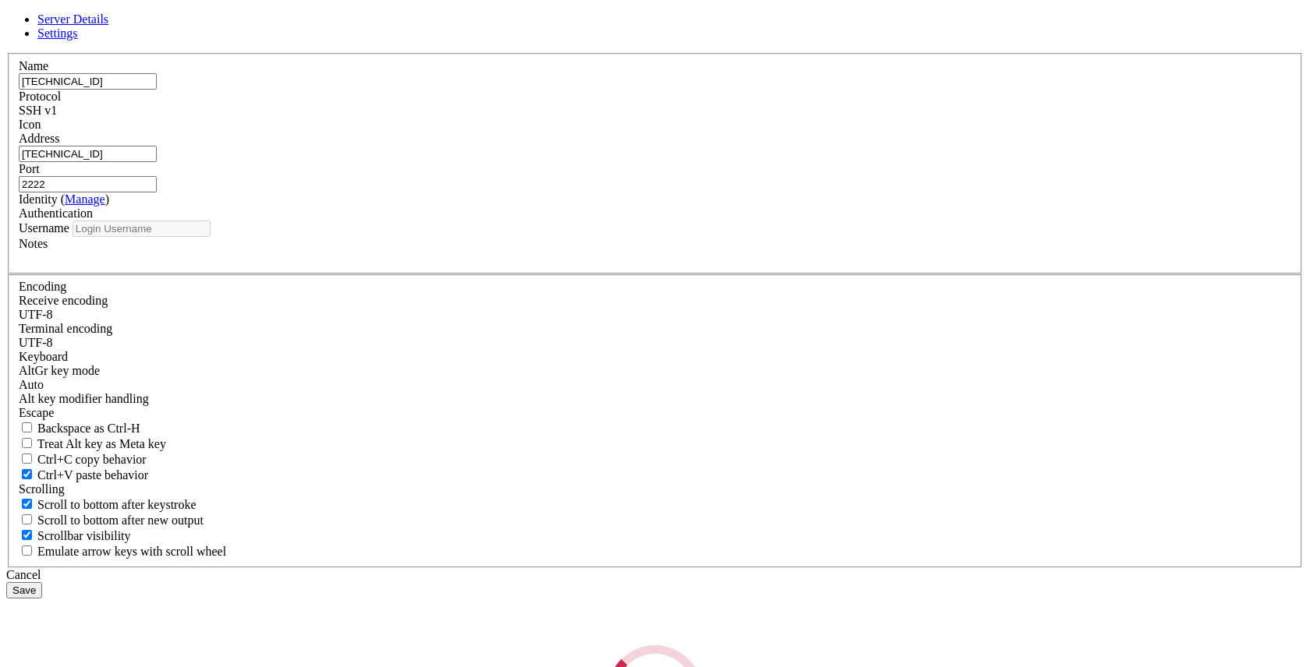
type input "dressdeal24"
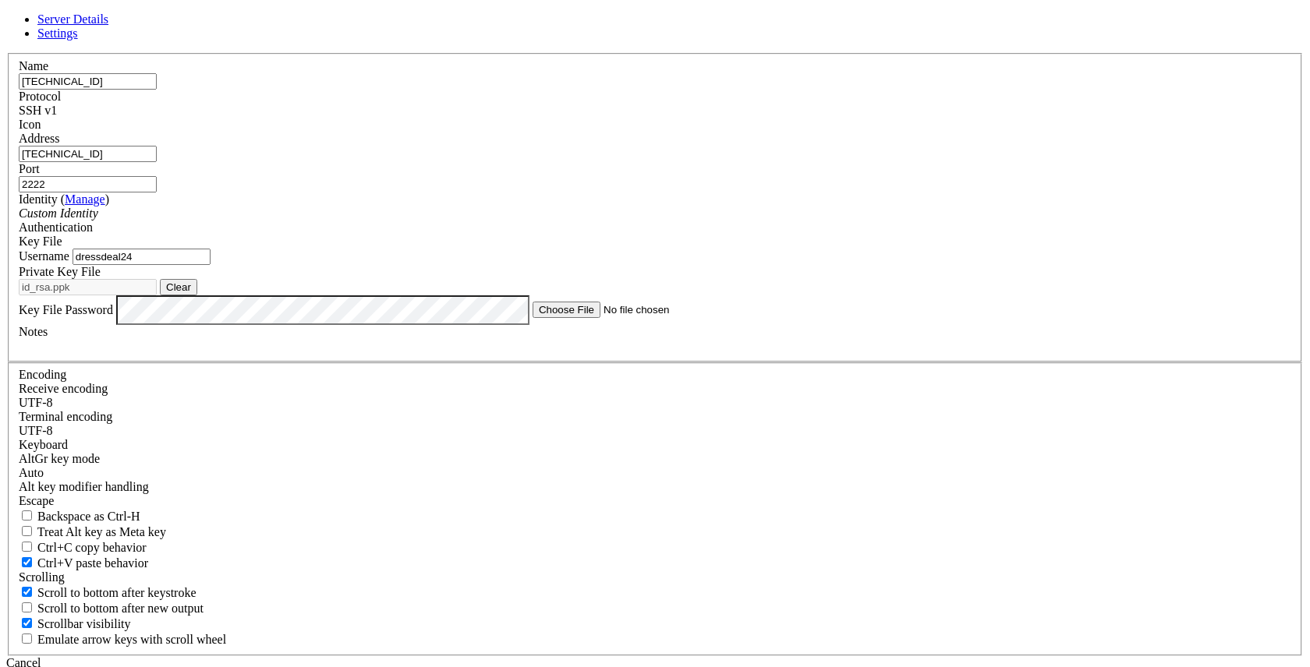
drag, startPoint x: 769, startPoint y: 221, endPoint x: 673, endPoint y: 214, distance: 96.1
click at [157, 193] on input "2222" at bounding box center [88, 184] width 138 height 16
paste input "00"
type input "2200"
click at [42, 666] on button "Save" at bounding box center [24, 678] width 36 height 16
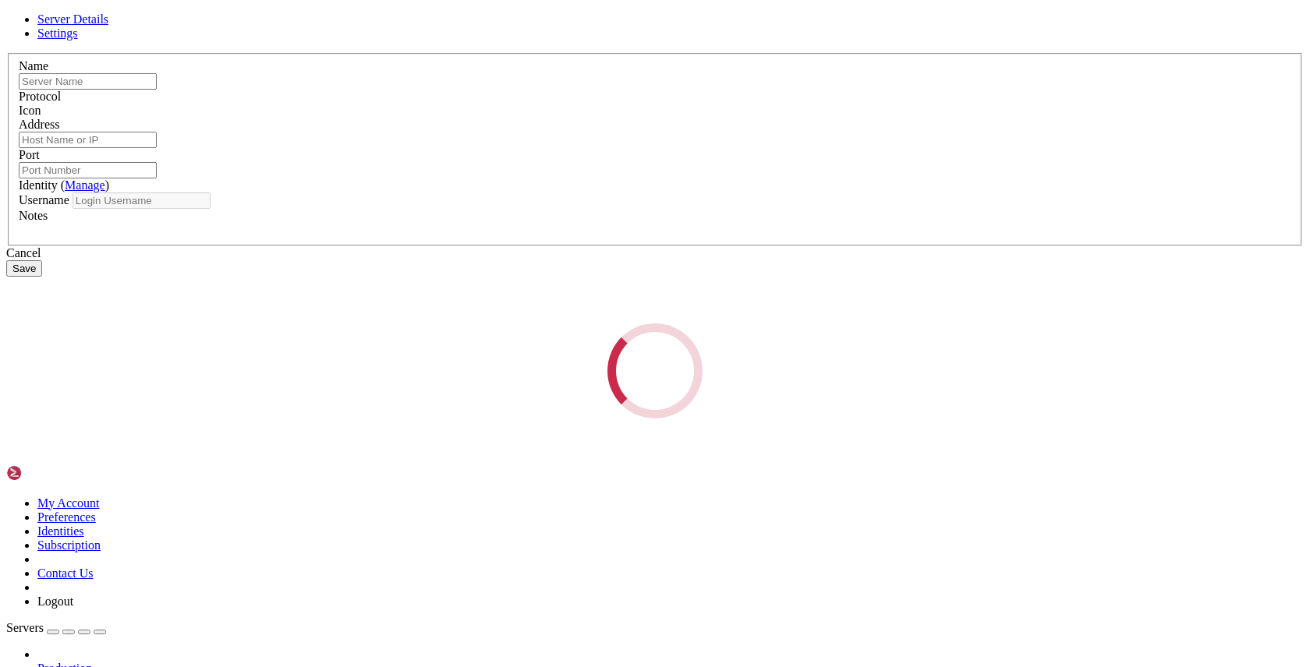
type input "[TECHNICAL_ID]"
type input "2200"
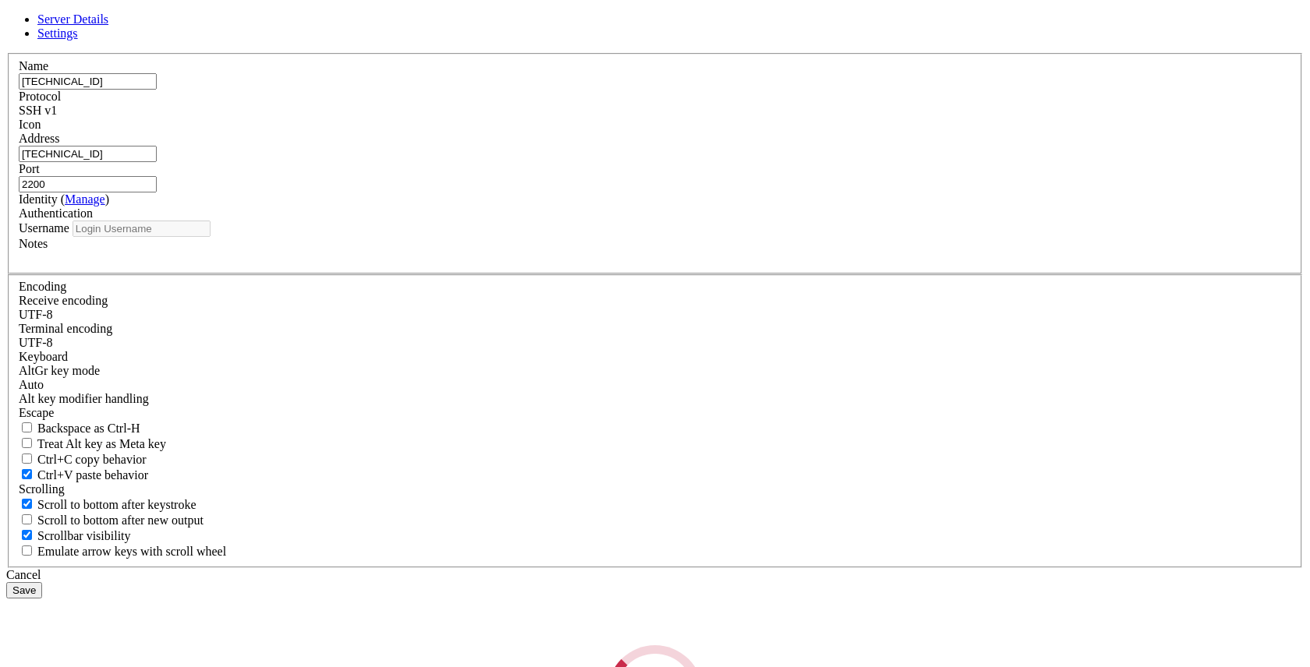
type input "dressdeal24"
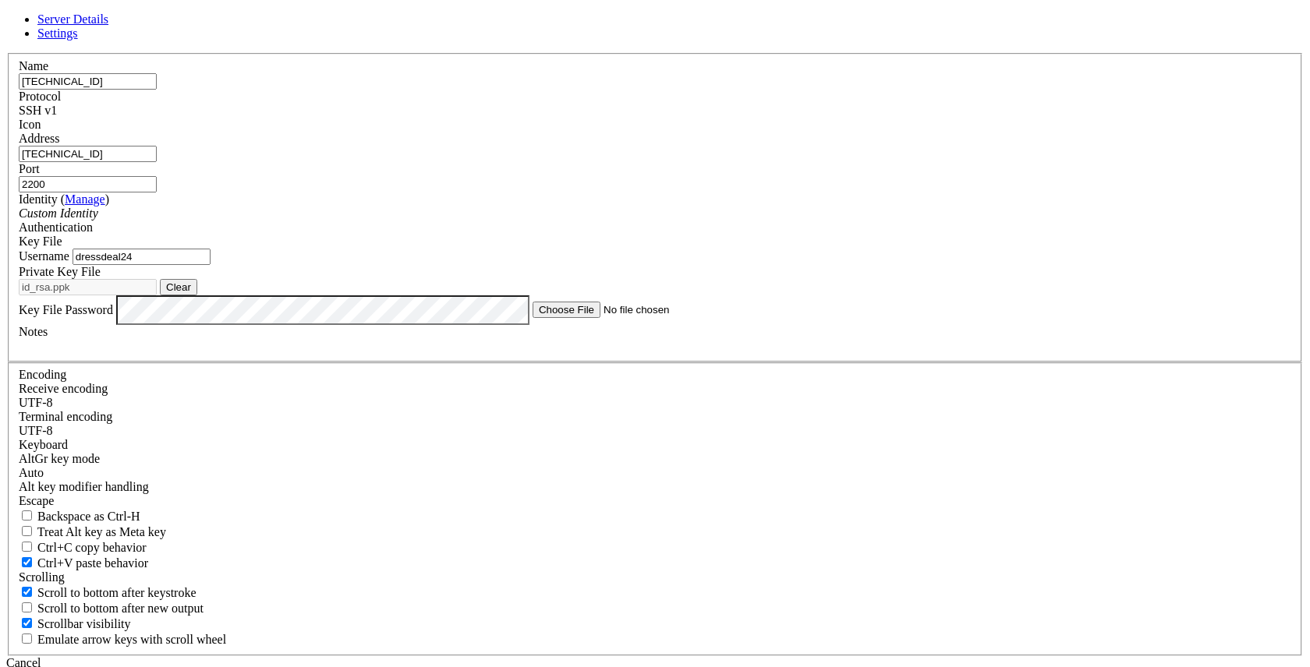
click at [748, 118] on div "SSH v1" at bounding box center [655, 111] width 1272 height 14
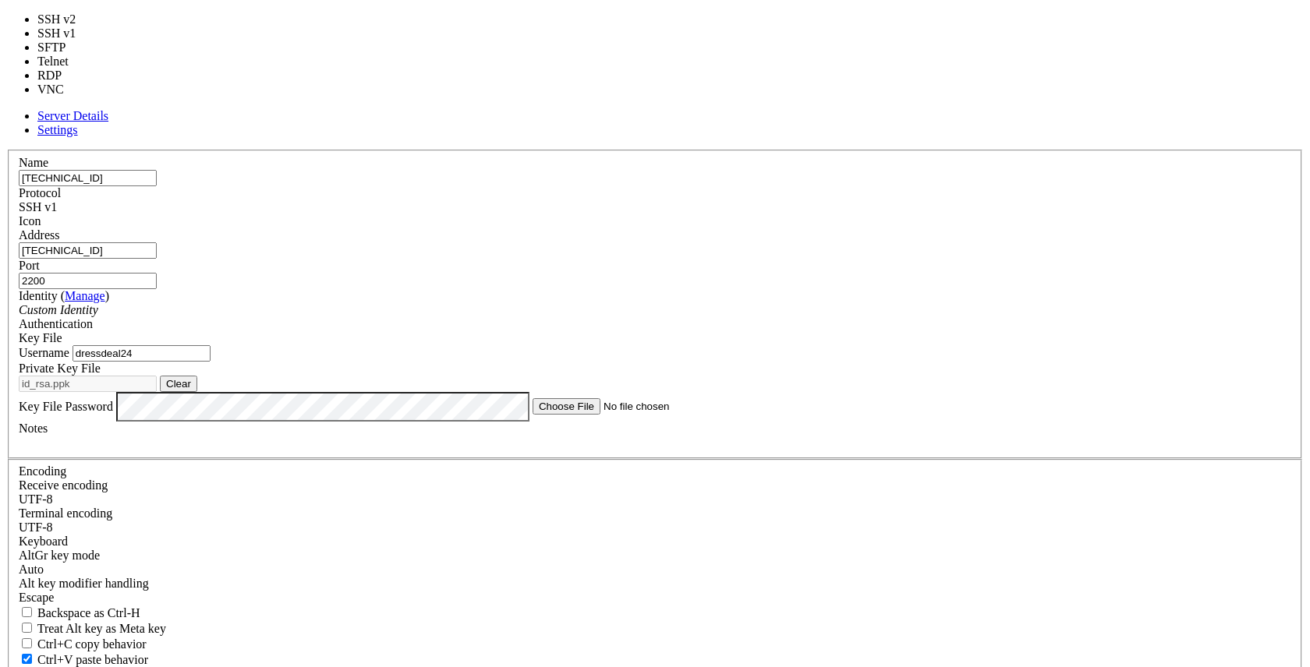
click at [734, 186] on div "Protocol SSH v1" at bounding box center [655, 200] width 1272 height 28
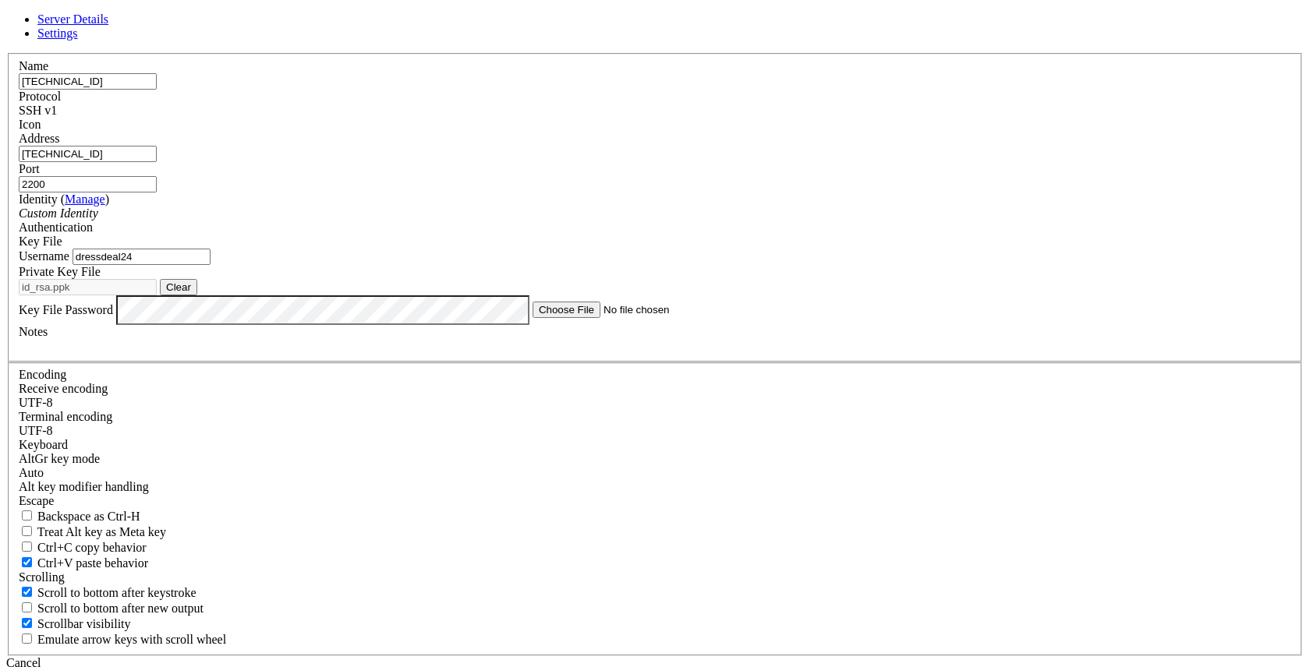
click at [734, 118] on div "Protocol SSH v1" at bounding box center [655, 104] width 1272 height 28
drag, startPoint x: 744, startPoint y: 213, endPoint x: 659, endPoint y: 222, distance: 85.5
click at [157, 193] on input "2200" at bounding box center [88, 184] width 138 height 16
type input "22"
click at [210, 265] on input "dressdeal24" at bounding box center [141, 257] width 138 height 16
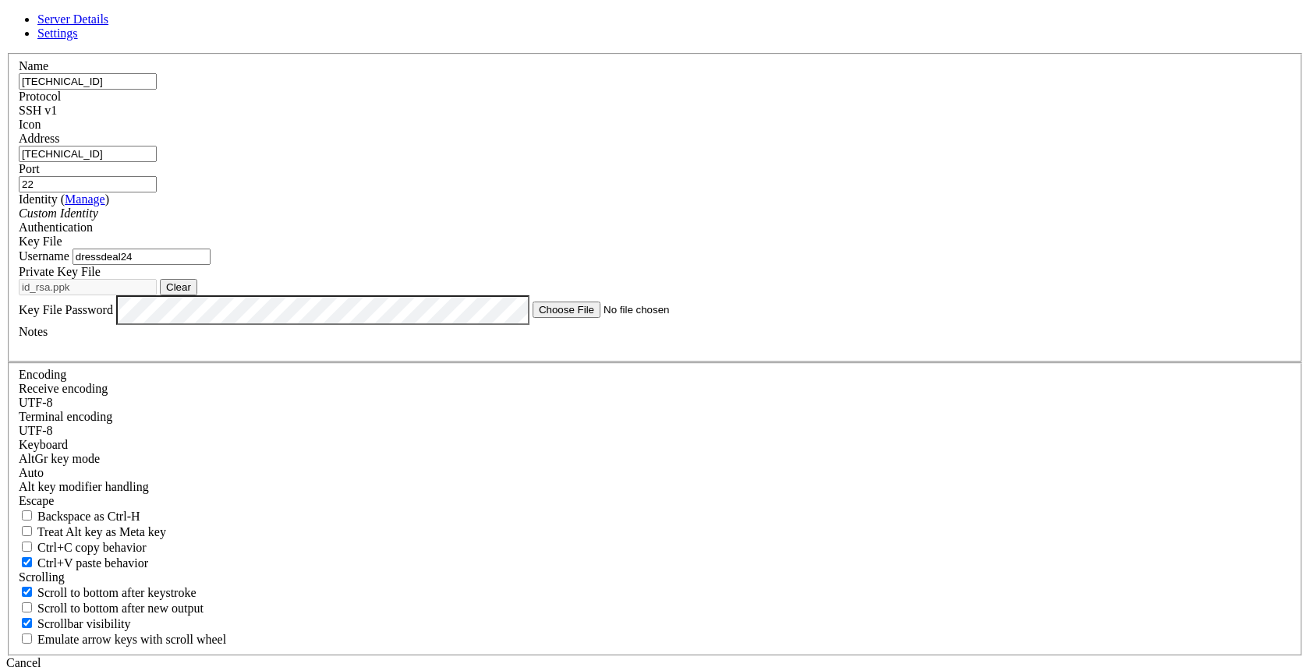
drag, startPoint x: 610, startPoint y: 331, endPoint x: 386, endPoint y: 314, distance: 224.3
click at [210, 265] on input "dressdeal24" at bounding box center [141, 257] width 138 height 16
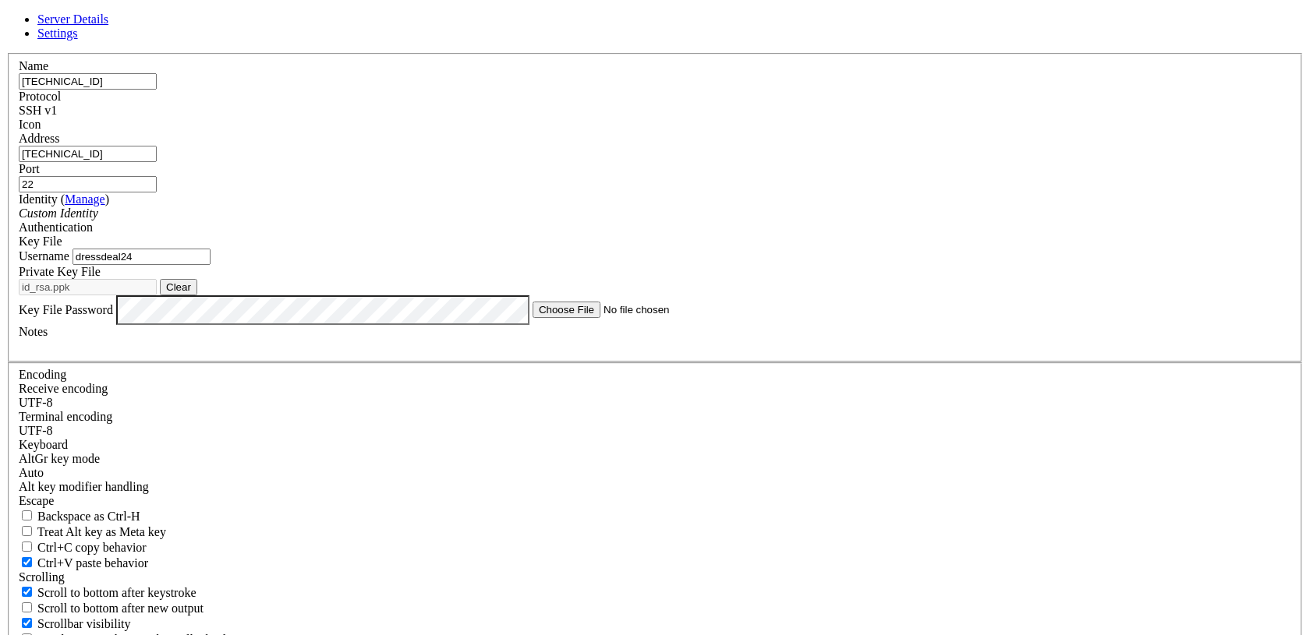
click at [197, 295] on button "Clear" at bounding box center [178, 287] width 37 height 16
click at [207, 295] on button "Browse" at bounding box center [183, 287] width 47 height 16
type input "key.pem"
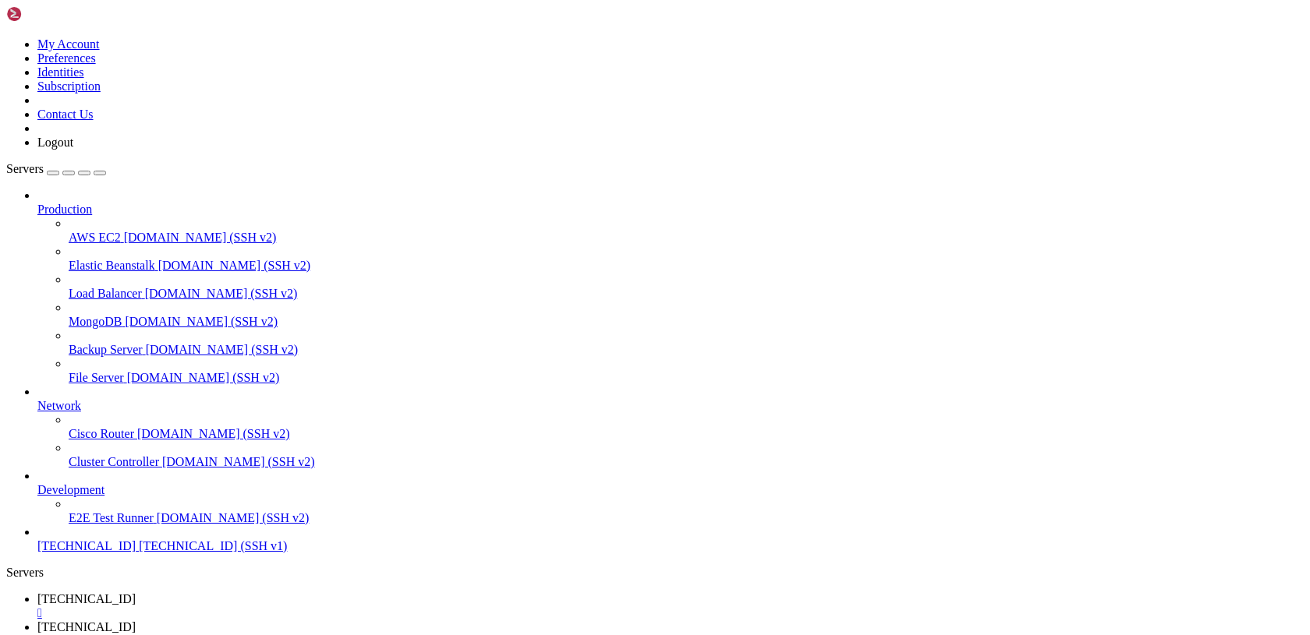
click at [301, 592] on link "[TECHNICAL_ID] " at bounding box center [670, 606] width 1266 height 28
click at [292, 606] on div "" at bounding box center [670, 613] width 1266 height 14
click at [124, 231] on span "[DOMAIN_NAME] (SSH v2)" at bounding box center [200, 237] width 153 height 13
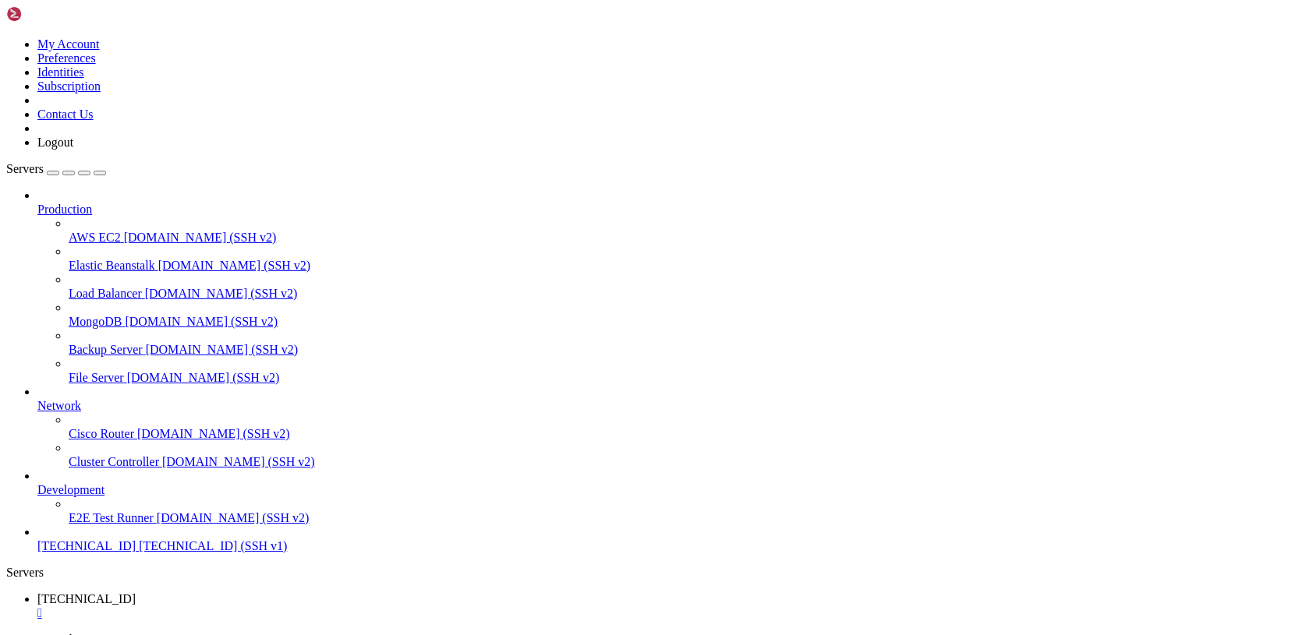
click at [124, 231] on span "[DOMAIN_NAME] (SSH v2)" at bounding box center [200, 237] width 153 height 13
click at [399, 635] on div "" at bounding box center [670, 642] width 1266 height 14
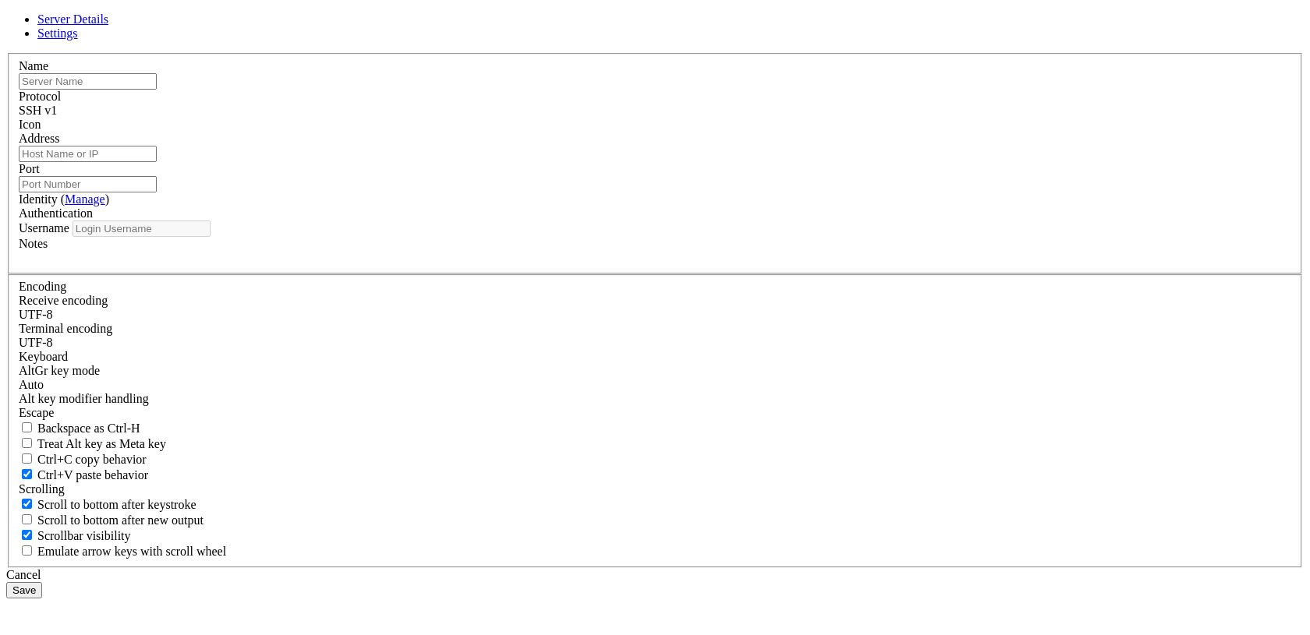
type input "[TECHNICAL_ID]"
type input "22"
type input "dressdeal24"
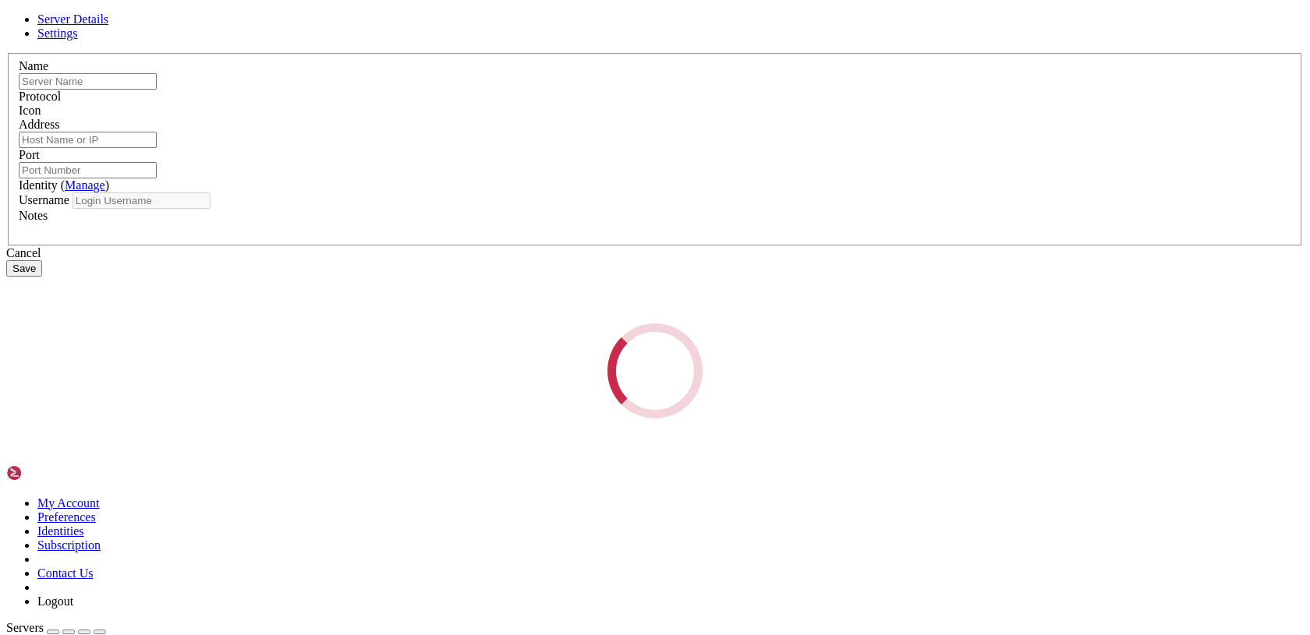
type input "[TECHNICAL_ID]"
type input "22"
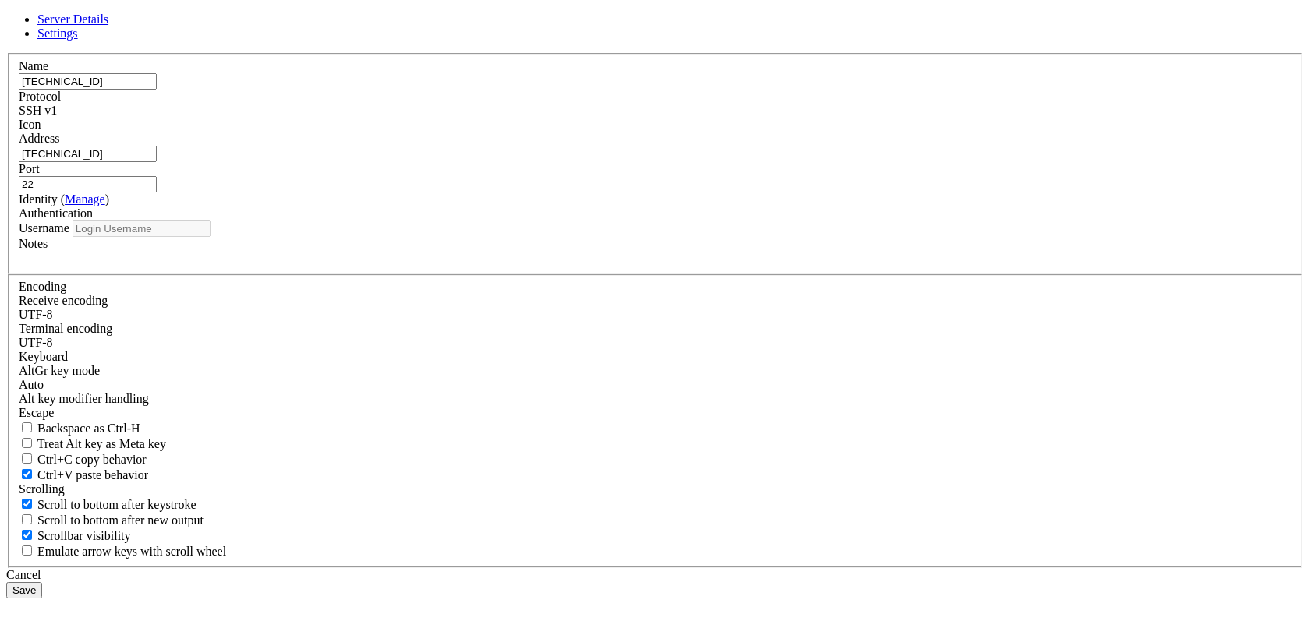
type input "dressdeal24"
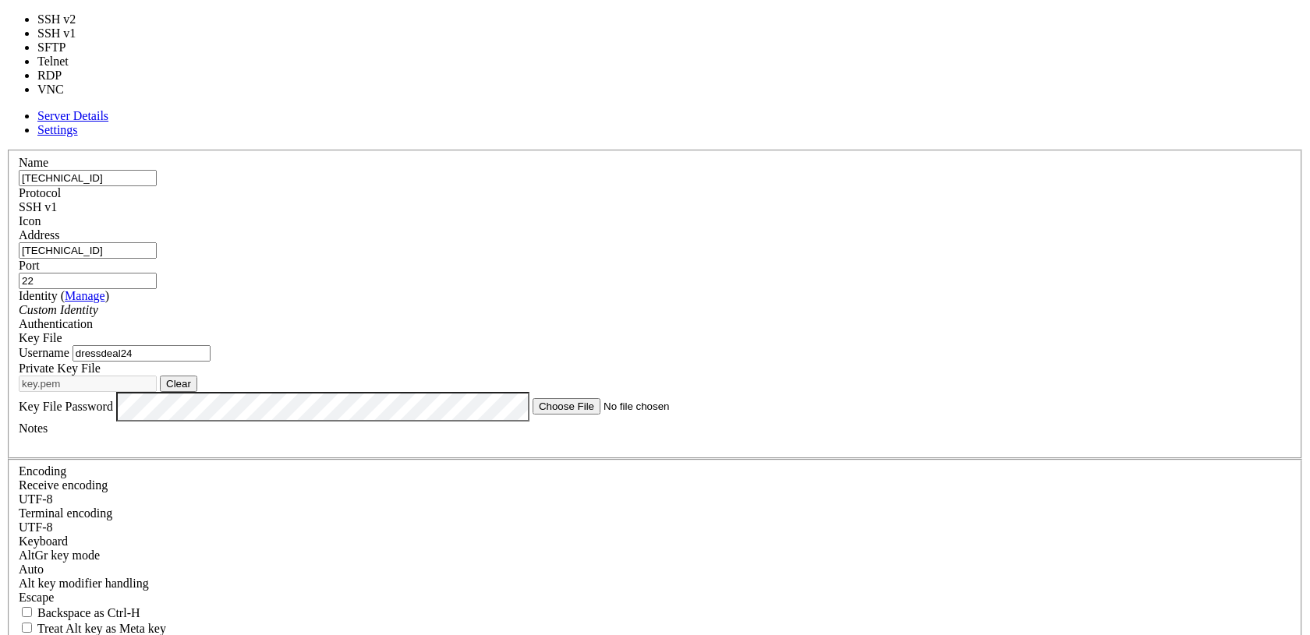
click at [769, 200] on div "SSH v1" at bounding box center [655, 207] width 1272 height 14
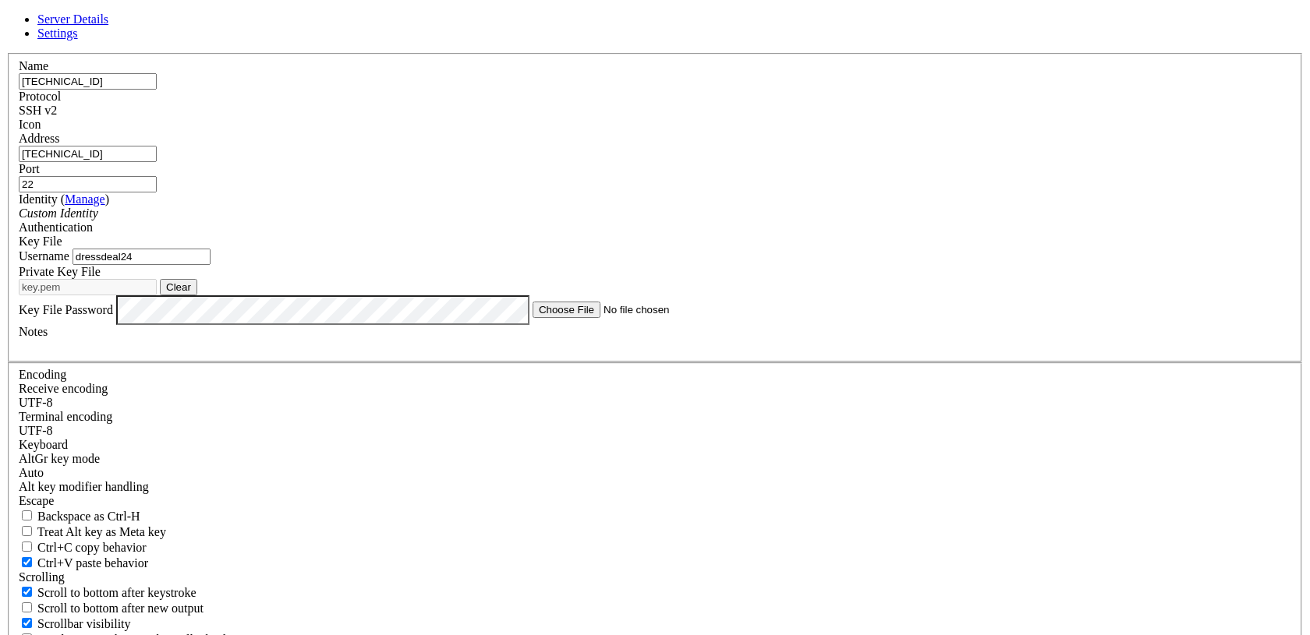
click at [197, 295] on button "Clear" at bounding box center [178, 287] width 37 height 16
click at [207, 295] on button "Browse" at bounding box center [183, 287] width 47 height 16
type input "id_rsa"
